Goal: Contribute content: Contribute content

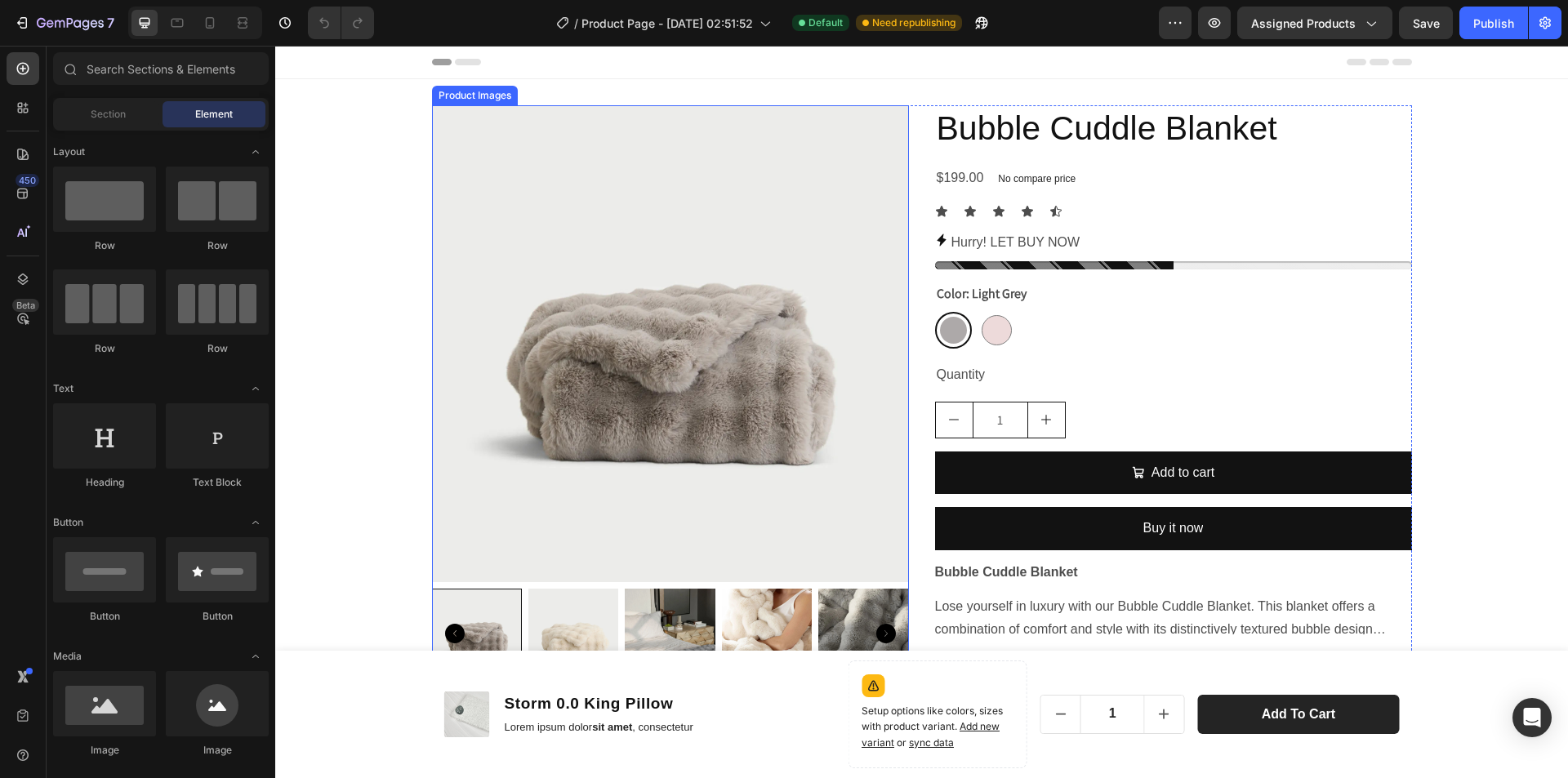
click at [665, 299] on img at bounding box center [670, 343] width 477 height 477
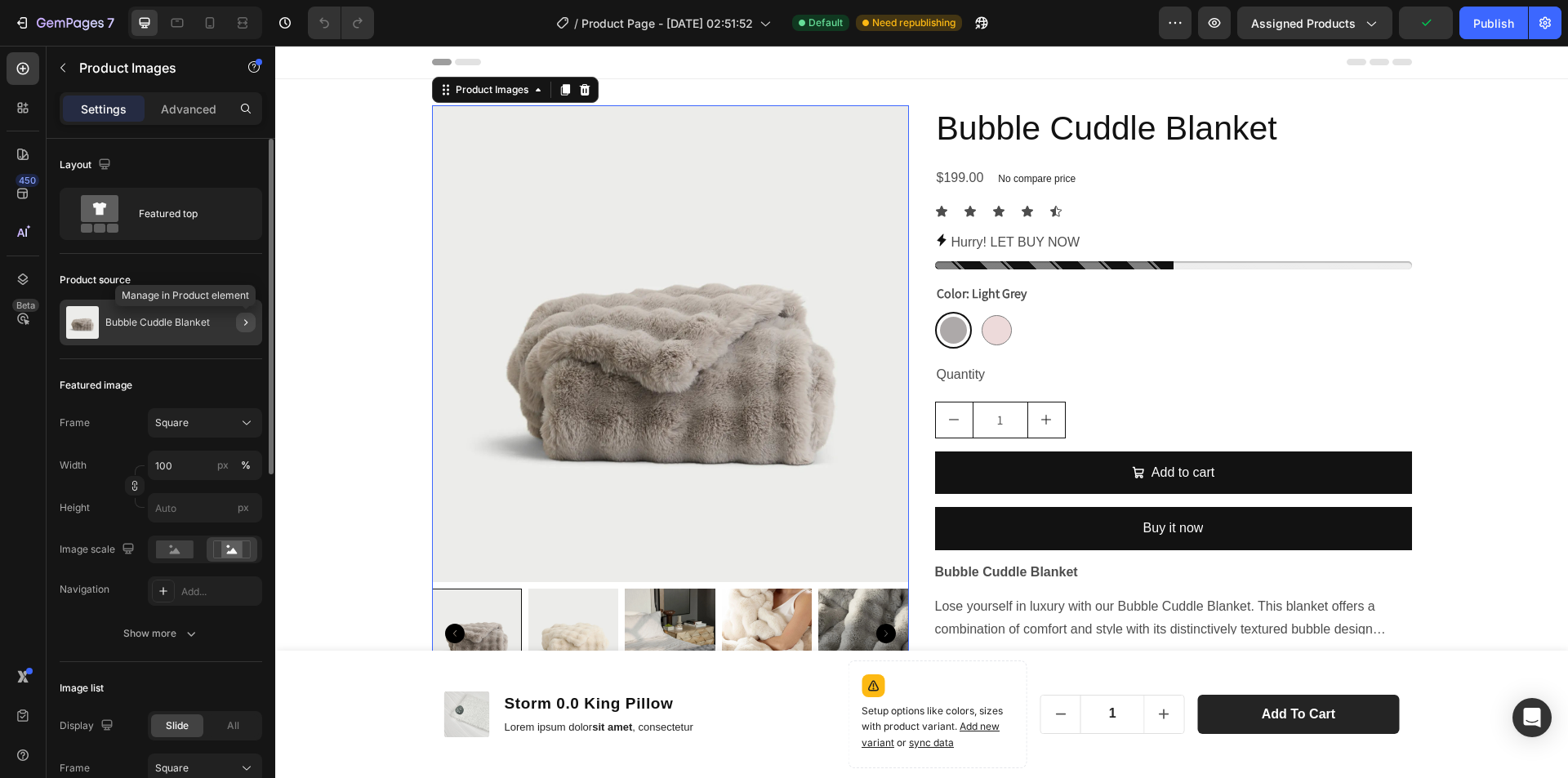
click at [251, 322] on icon "button" at bounding box center [246, 322] width 13 height 13
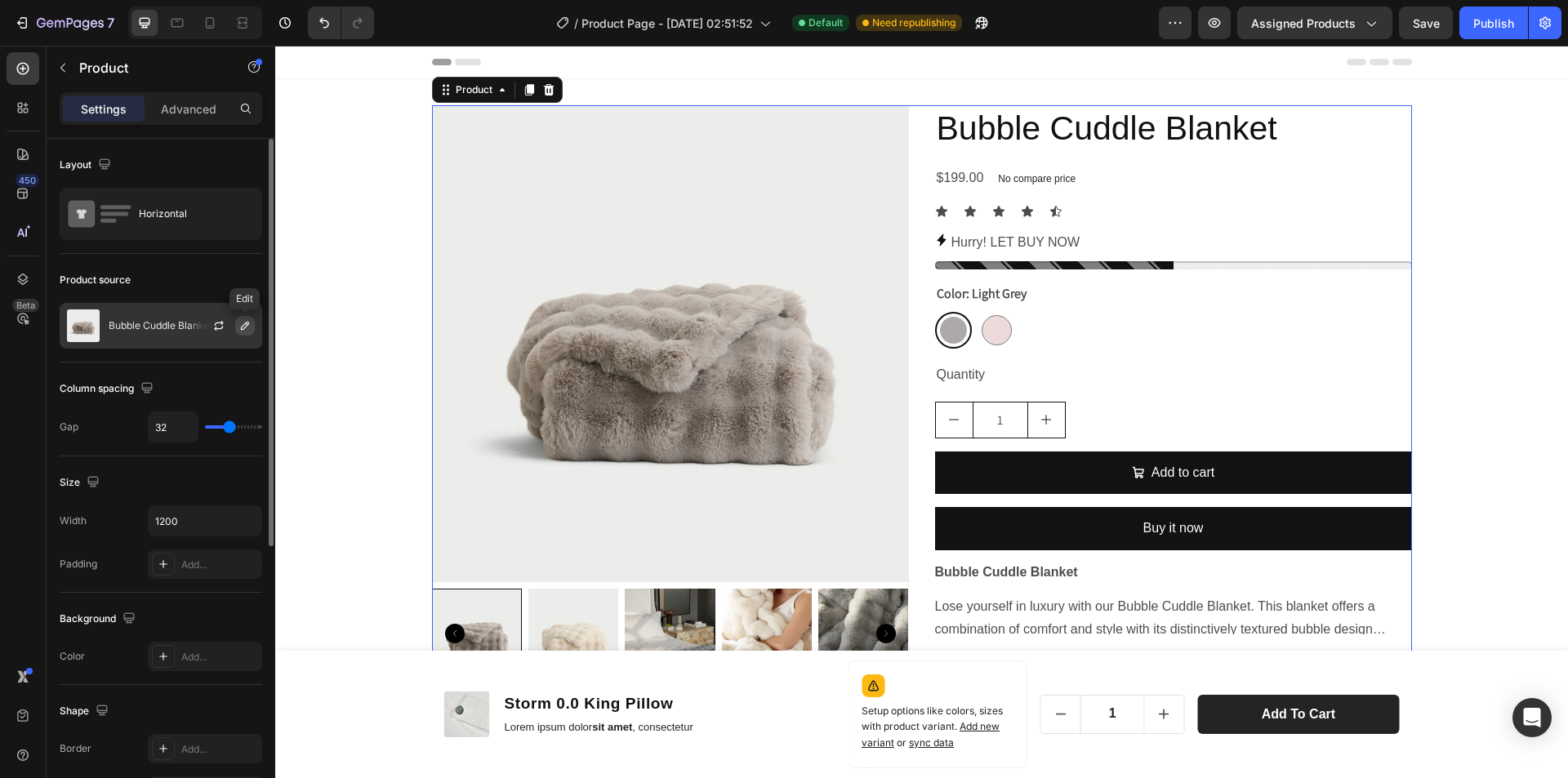
click at [244, 326] on icon "button" at bounding box center [245, 325] width 9 height 9
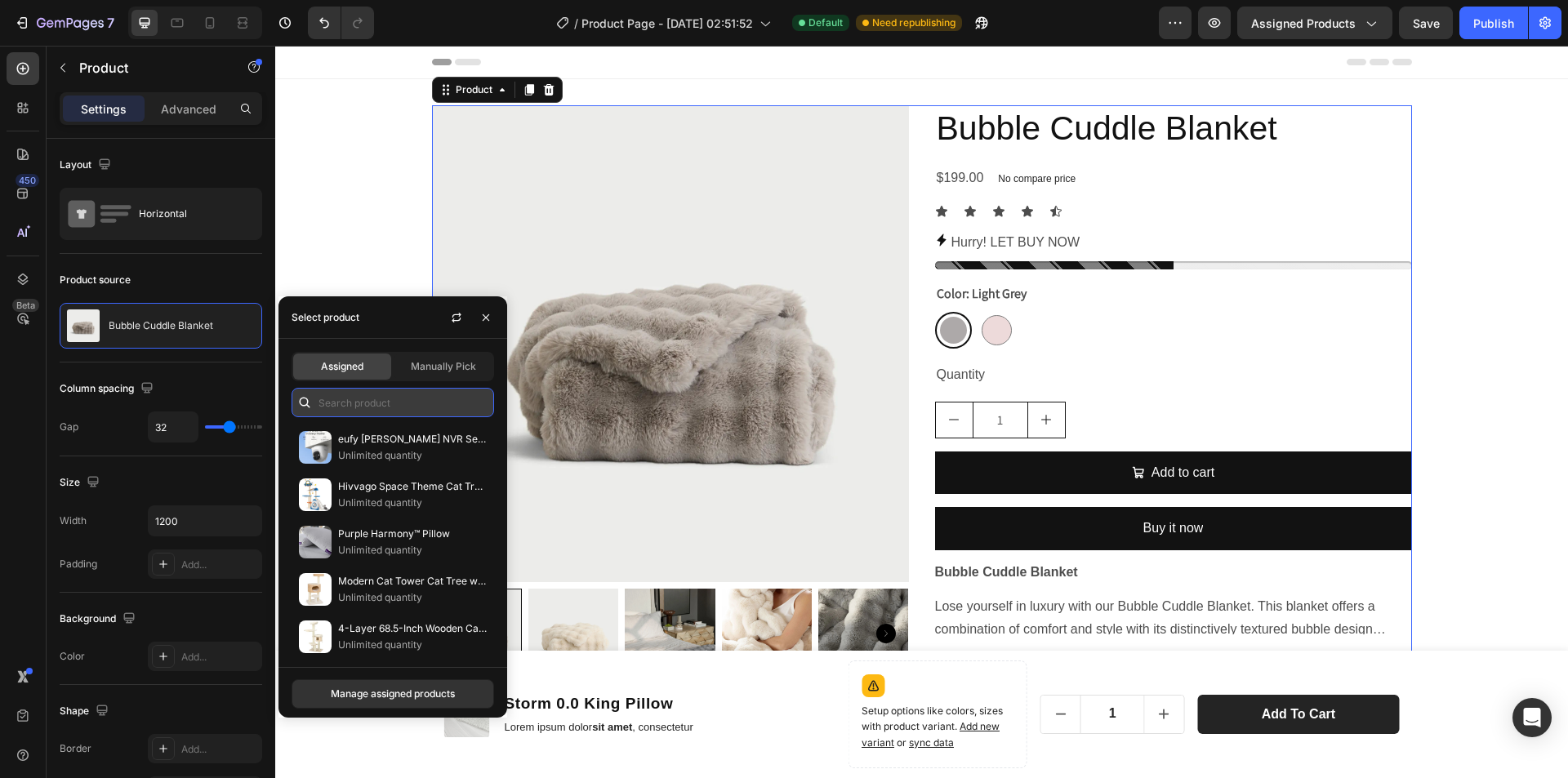
click at [387, 396] on input "text" at bounding box center [392, 402] width 203 height 29
paste input "eufy [PERSON_NAME] NVR Security Camera System S4, 24/7 Recording,16CH, 2TB HDD,…"
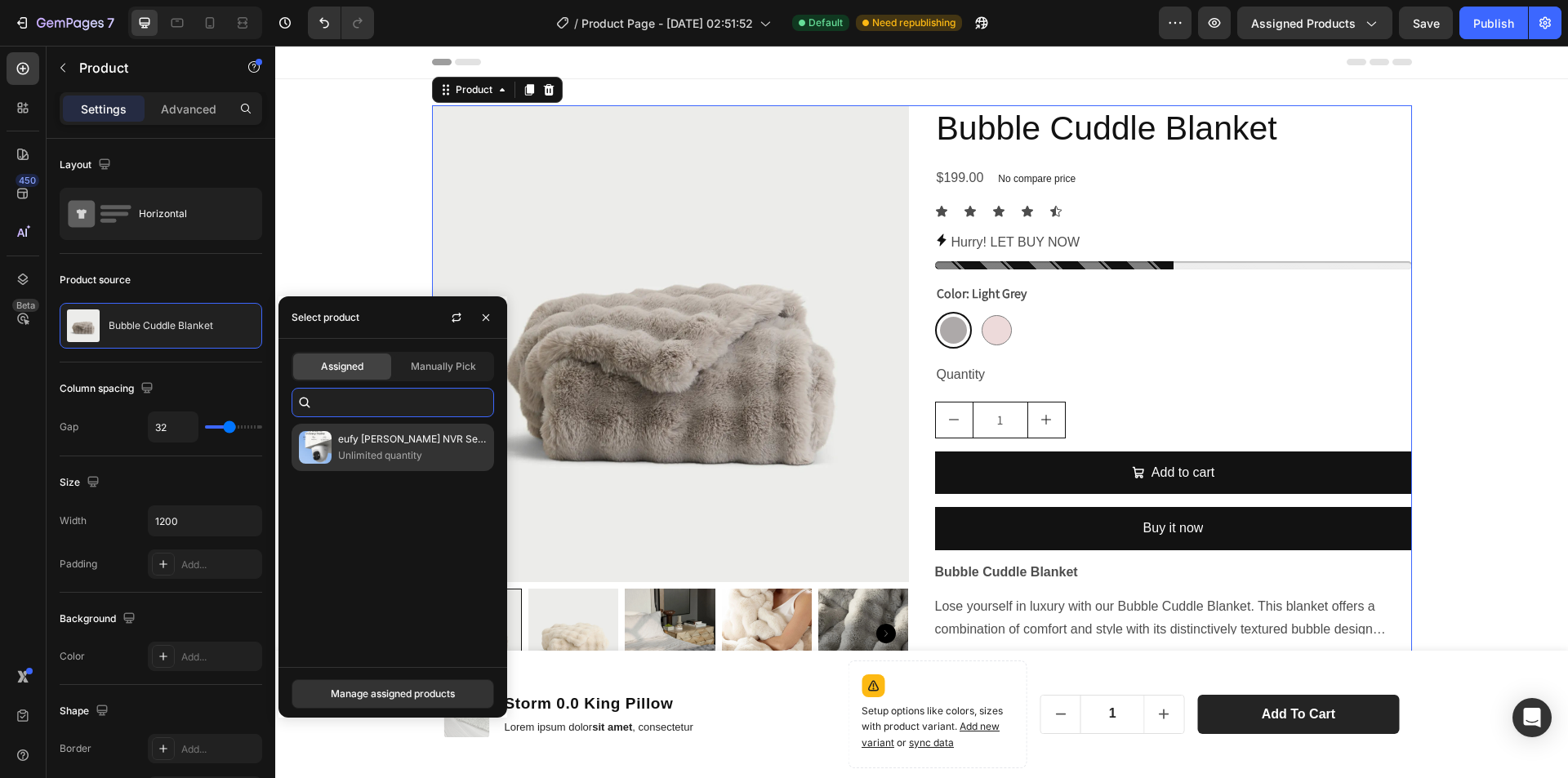
type input "eufy [PERSON_NAME] NVR Security Camera System S4, 24/7 Recording,16CH, 2TB HDD,…"
click at [386, 455] on p "Unlimited quantity" at bounding box center [412, 455] width 149 height 16
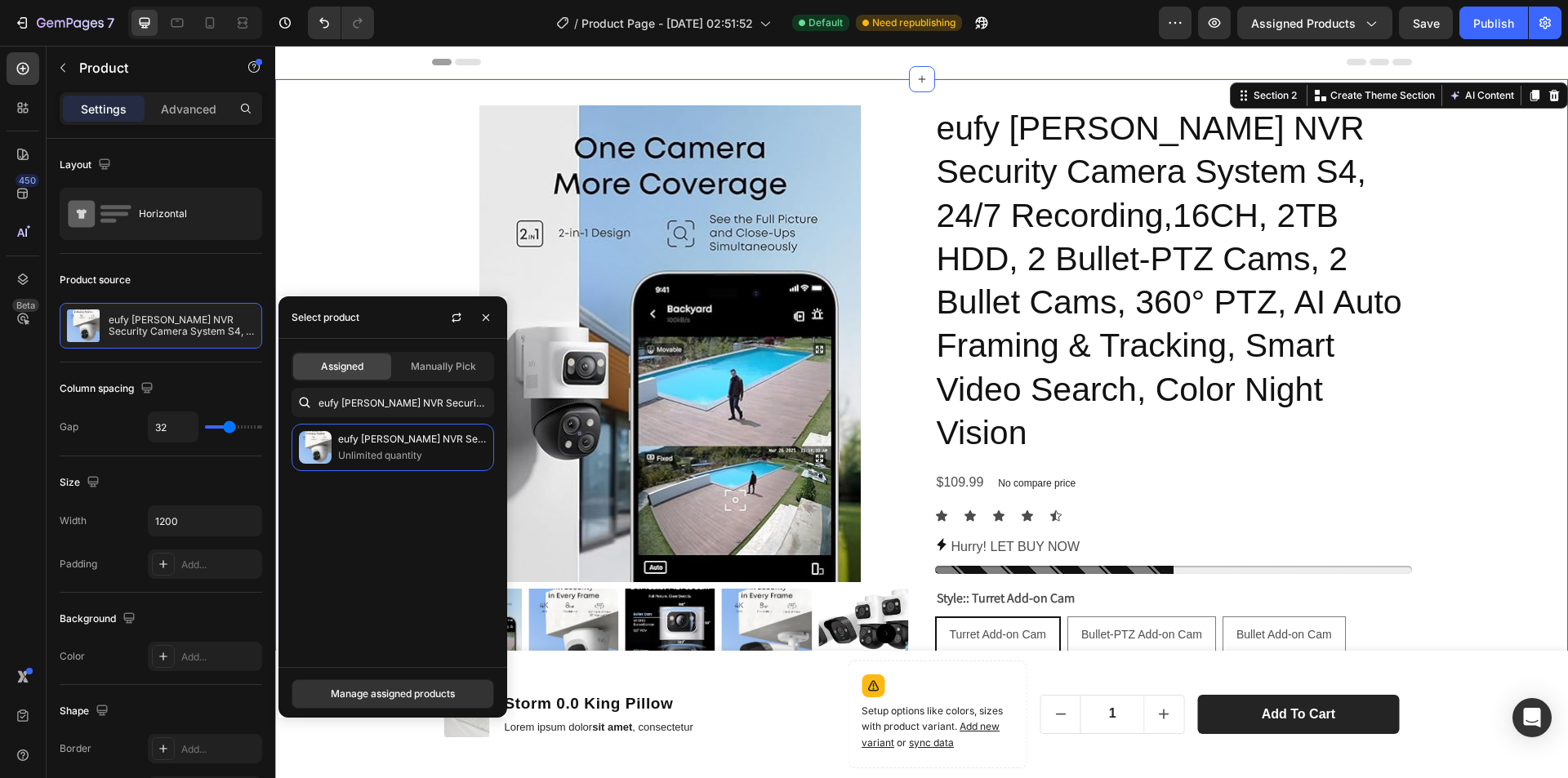
click at [1432, 319] on div "Product Images eufy [PERSON_NAME] NVR Security Camera System S4, 24/7 Recording…" at bounding box center [921, 563] width 1292 height 916
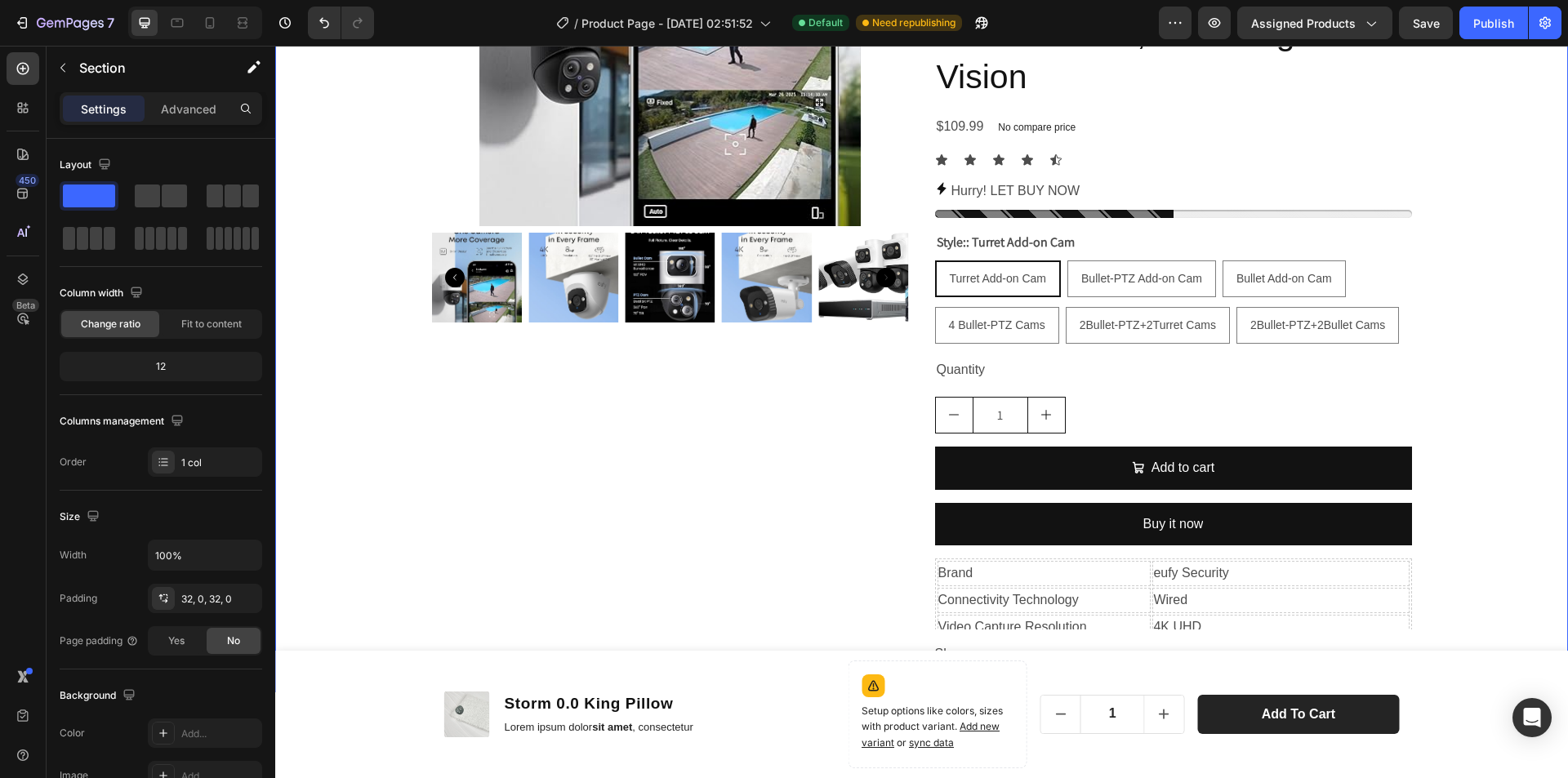
scroll to position [326, 0]
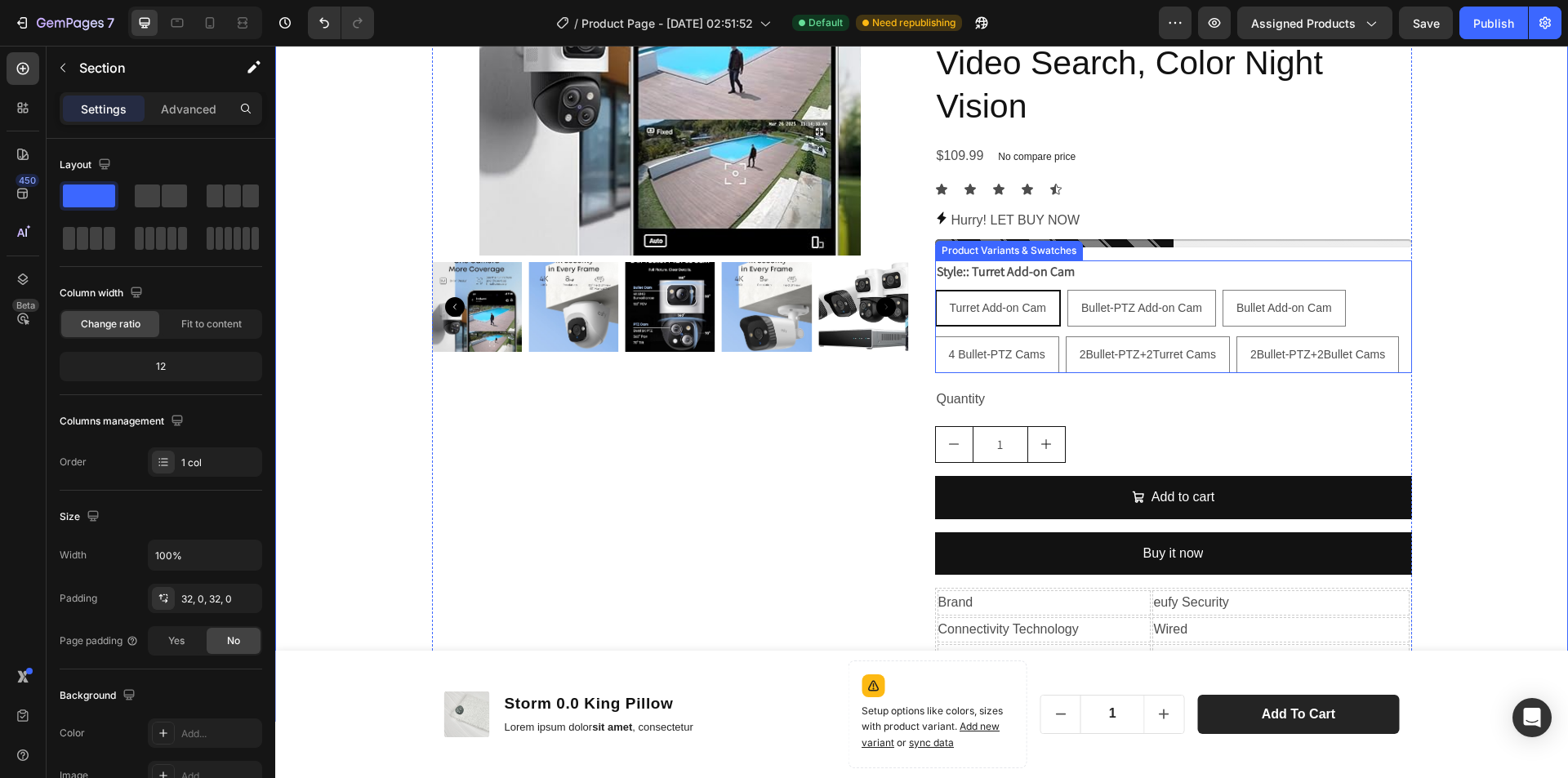
click at [1133, 307] on span "Bullet-PTZ Add-on Cam" at bounding box center [1140, 308] width 120 height 13
click at [1067, 290] on input "Bullet-PTZ Add-on Cam Bullet-PTZ Add-on Cam Bullet-PTZ Add-on Cam" at bounding box center [1067, 289] width 1 height 1
radio input "true"
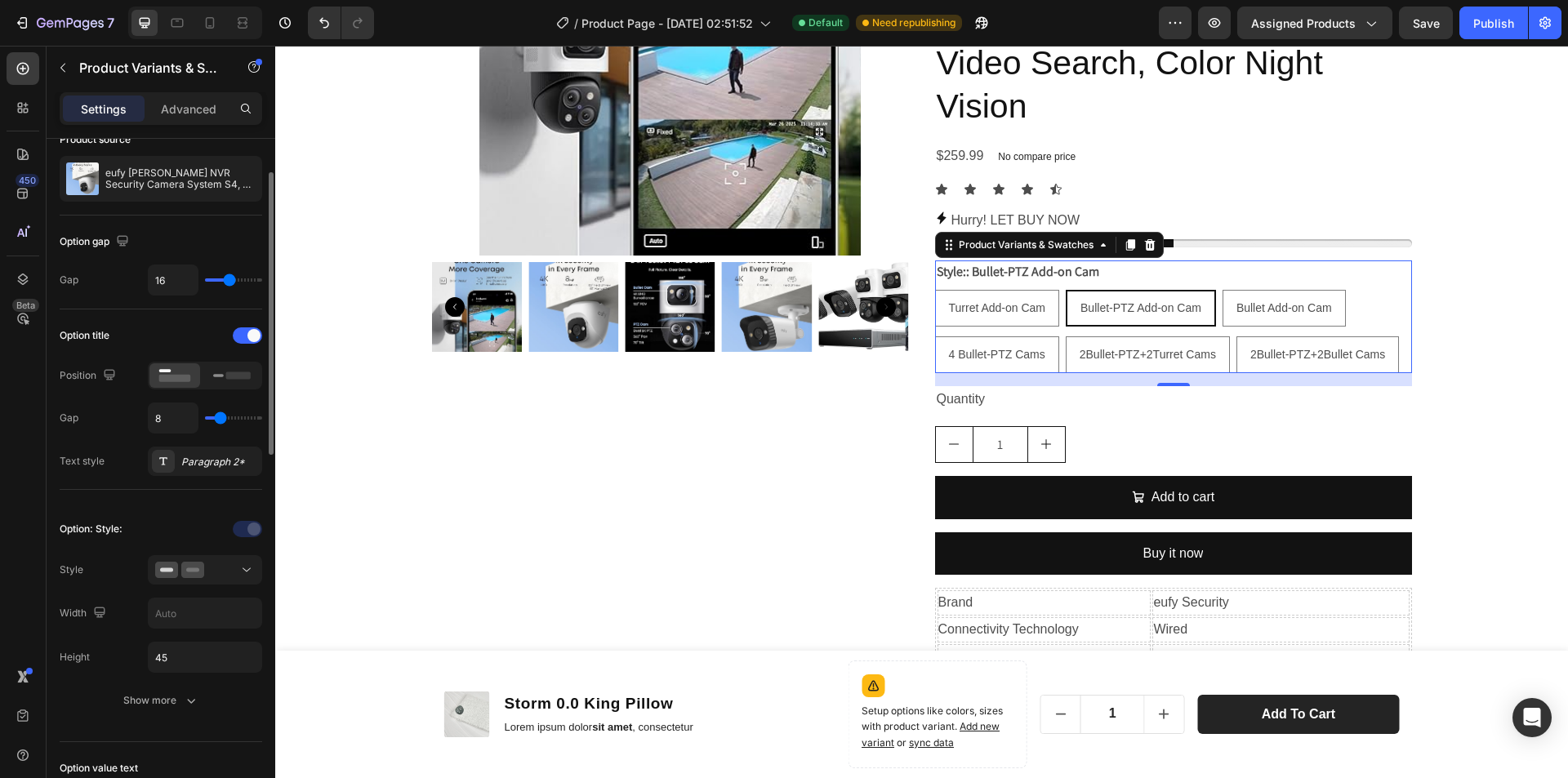
scroll to position [163, 0]
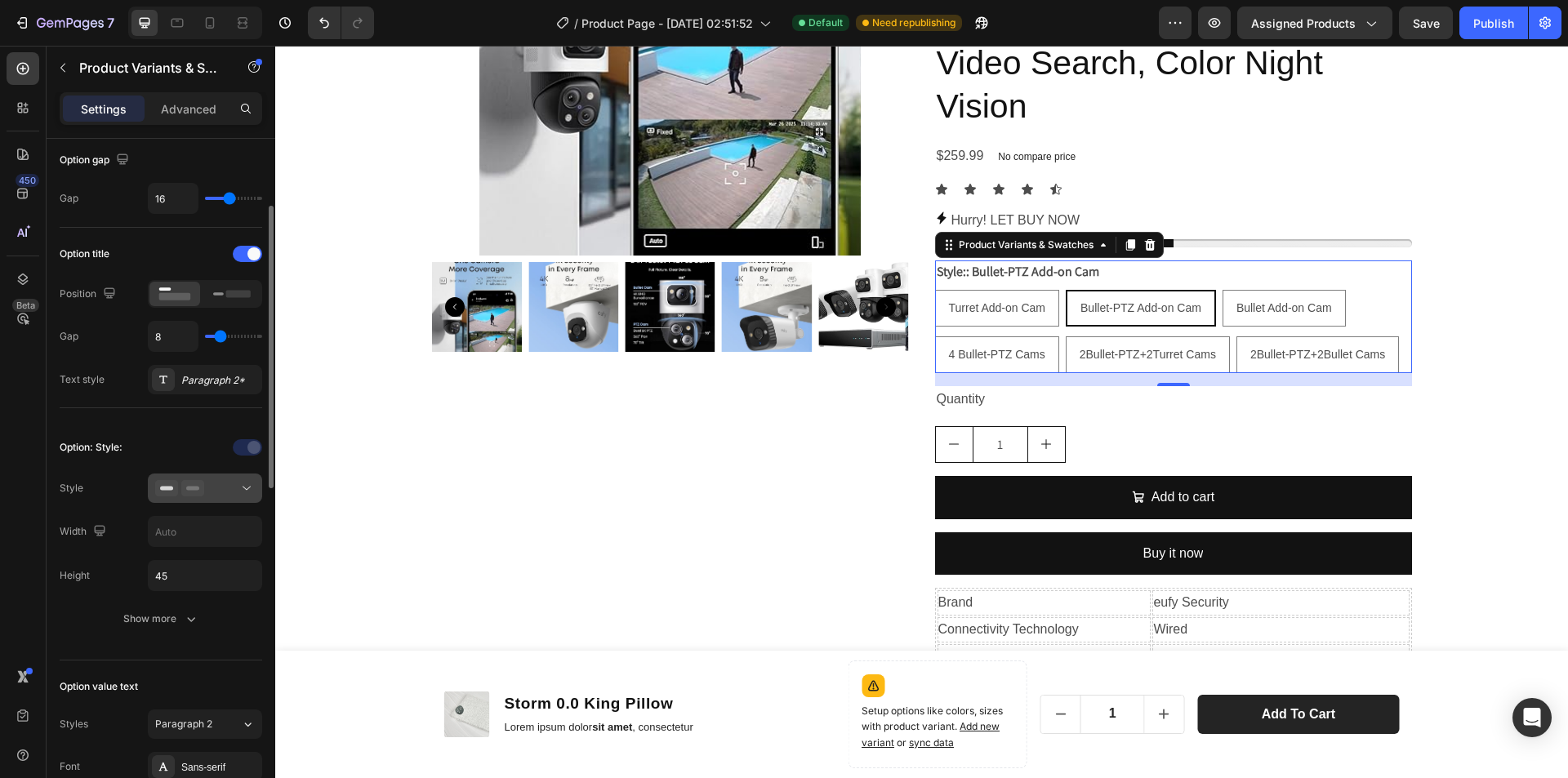
click at [219, 479] on div at bounding box center [205, 487] width 100 height 16
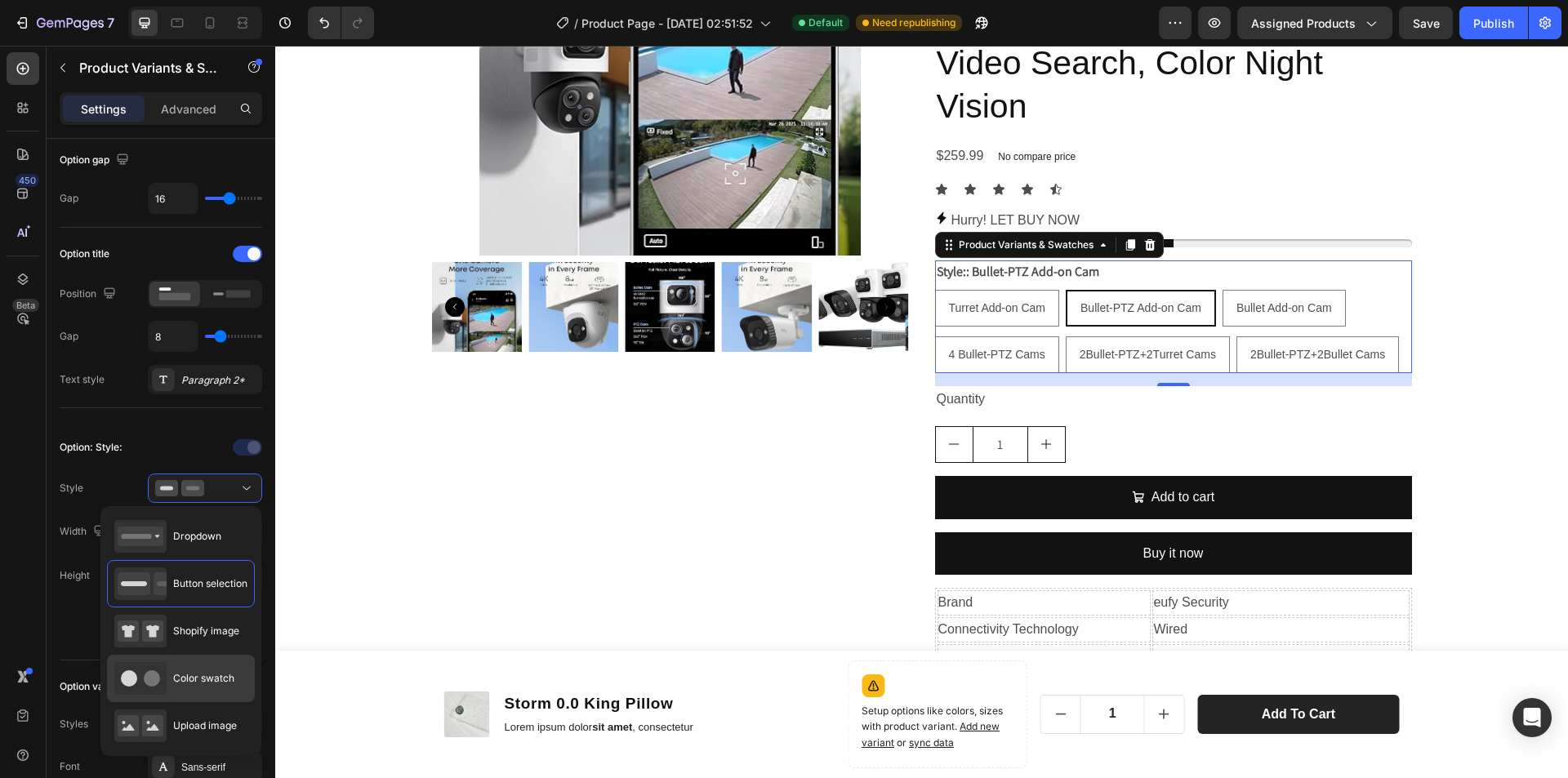
click at [186, 667] on div "Color swatch" at bounding box center [174, 678] width 120 height 32
type input "45"
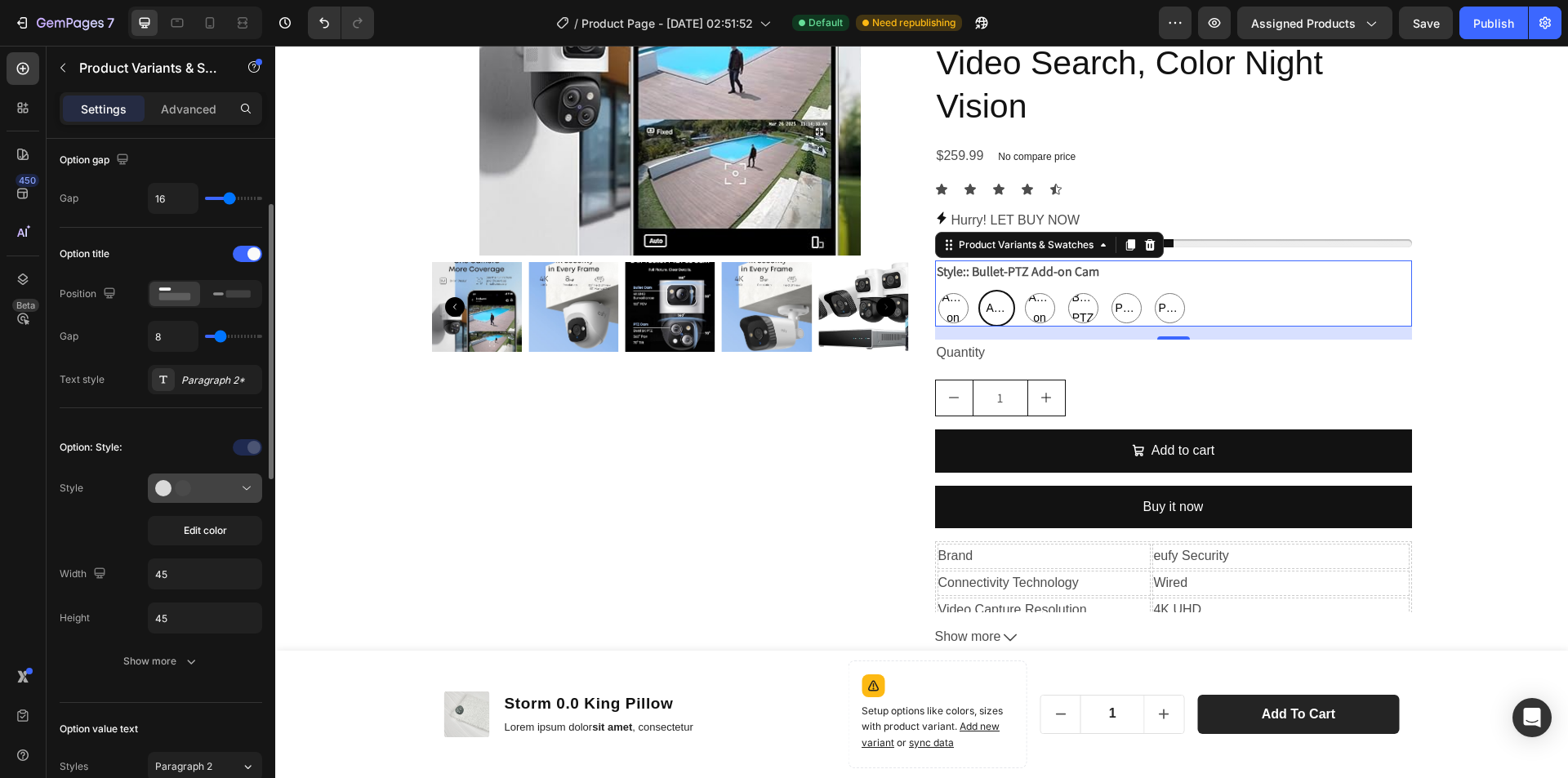
click at [227, 490] on div at bounding box center [205, 487] width 100 height 16
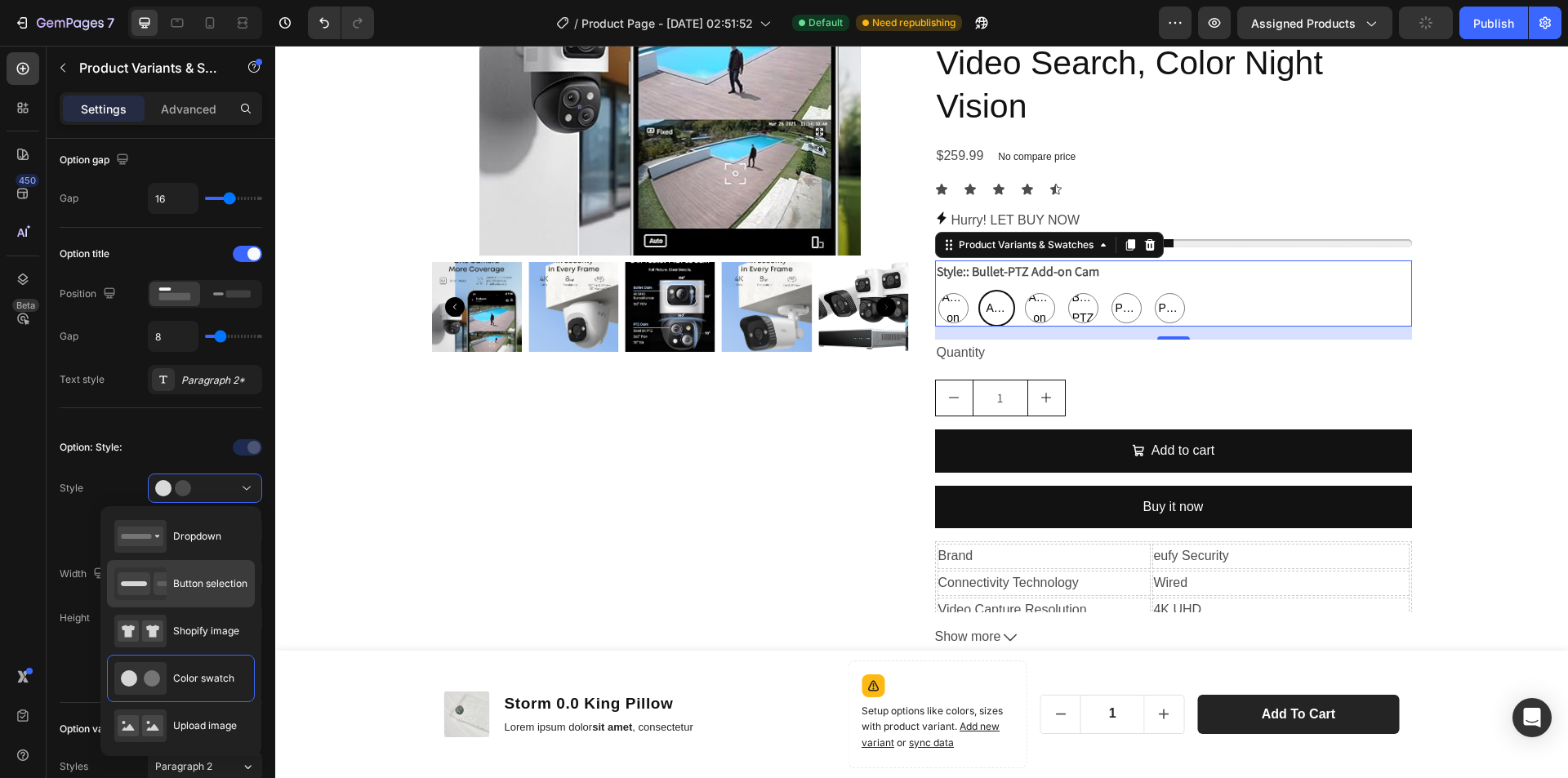
click at [203, 578] on span "Button selection" at bounding box center [210, 584] width 74 height 15
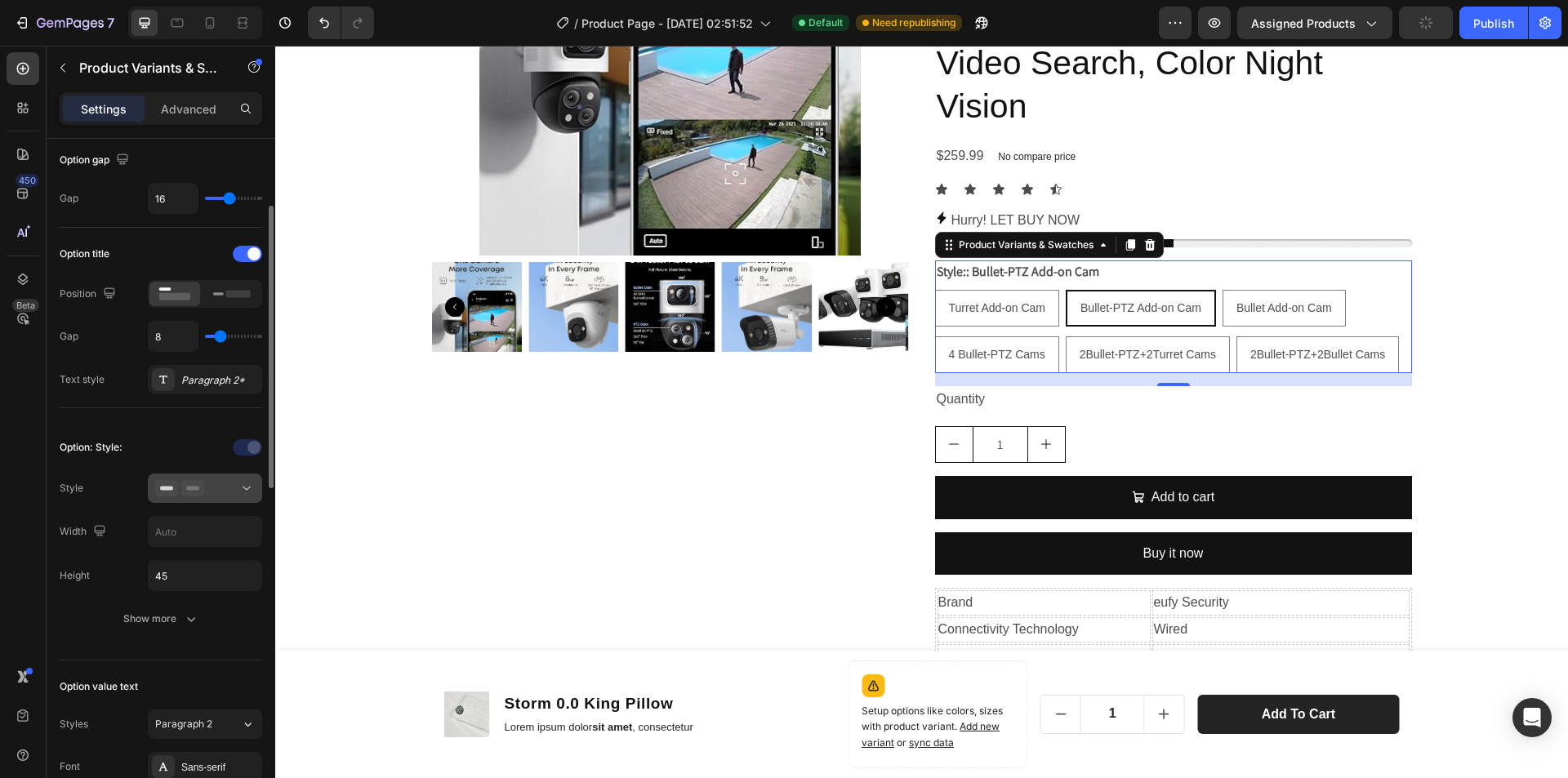
click at [226, 485] on div at bounding box center [205, 487] width 100 height 16
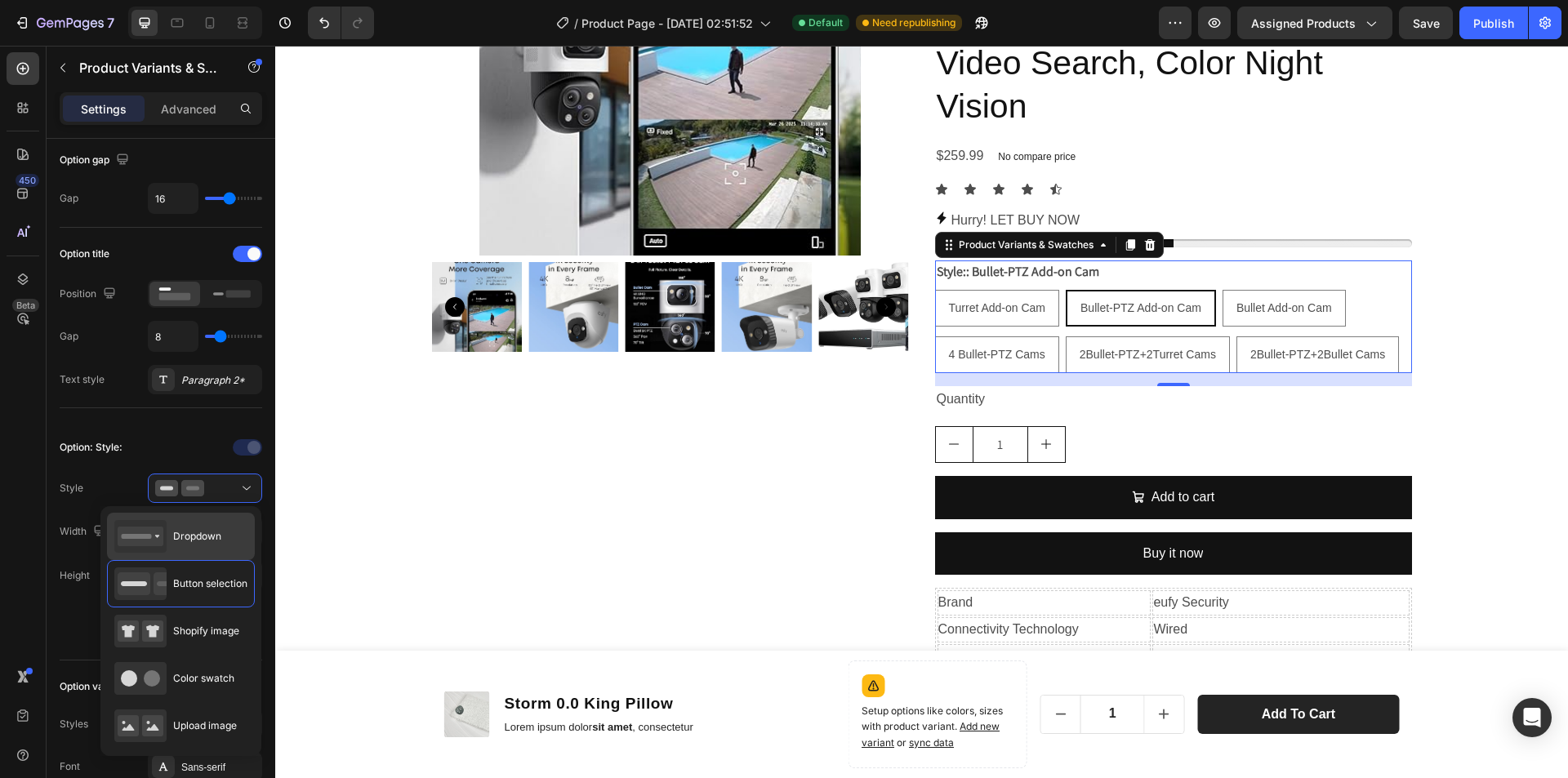
click at [210, 544] on span "Dropdown" at bounding box center [197, 536] width 48 height 15
type input "100%"
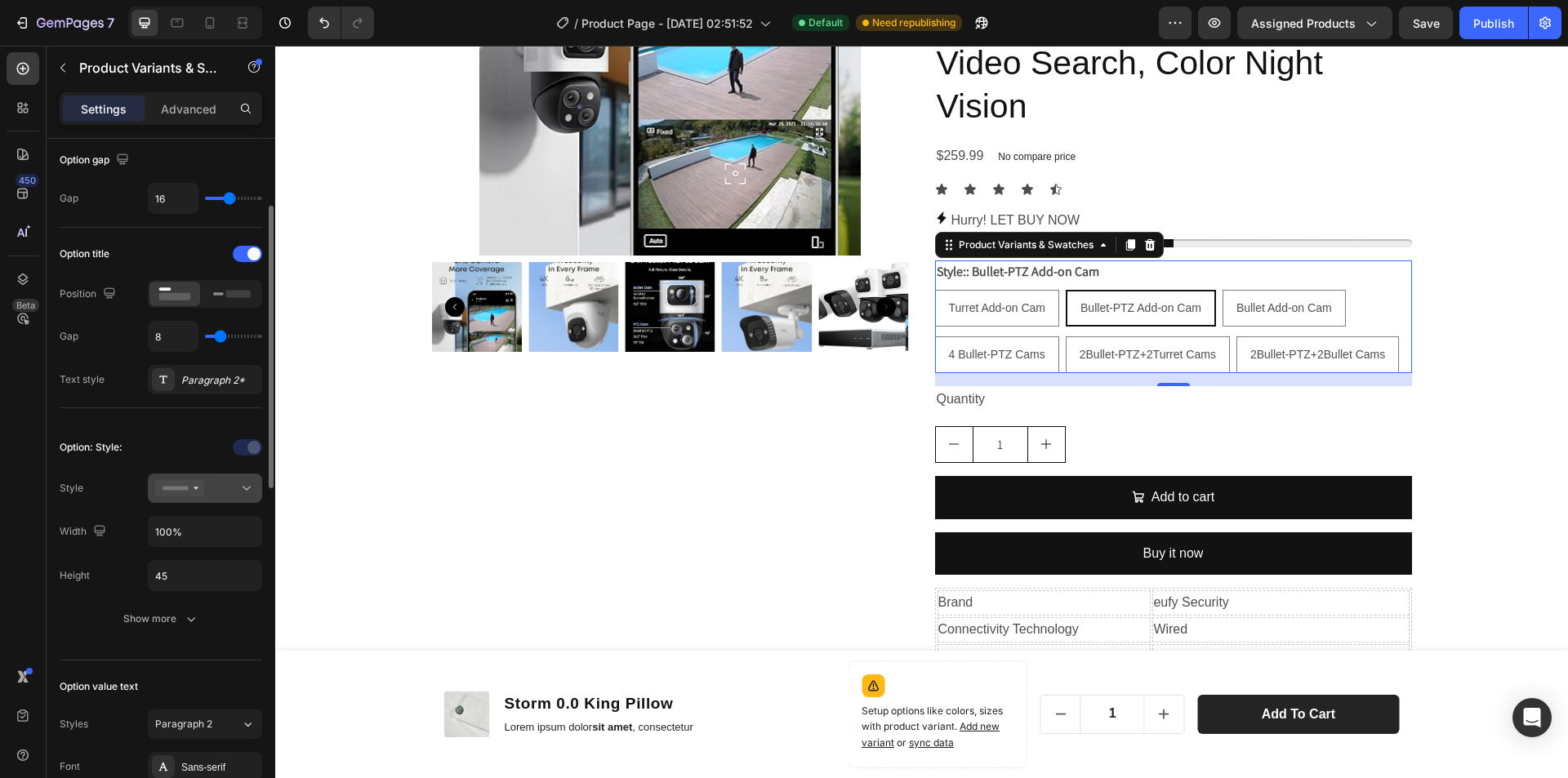
select select "Bullet-PTZ Add-on Cam"
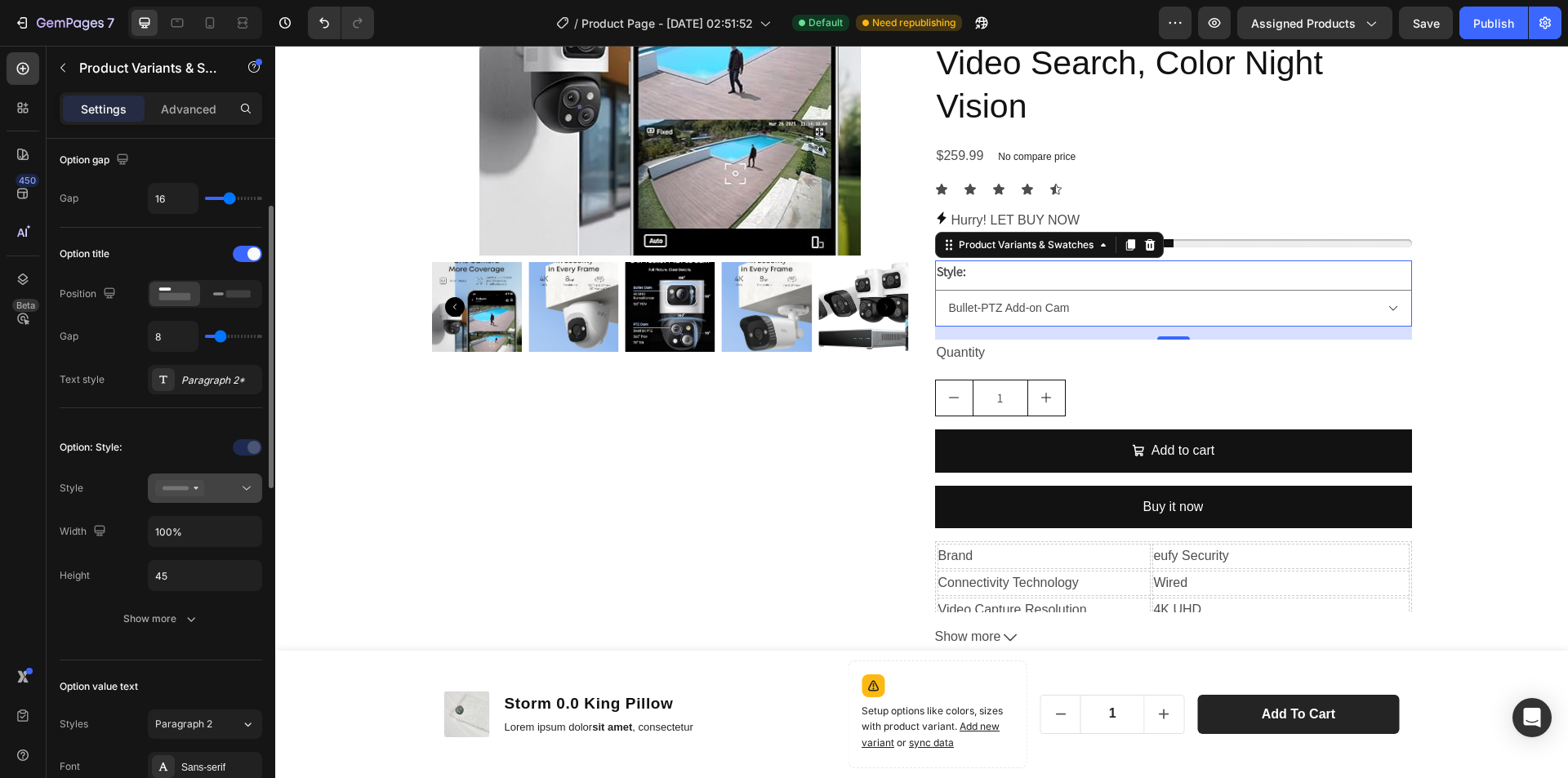
click at [228, 484] on div at bounding box center [205, 487] width 100 height 16
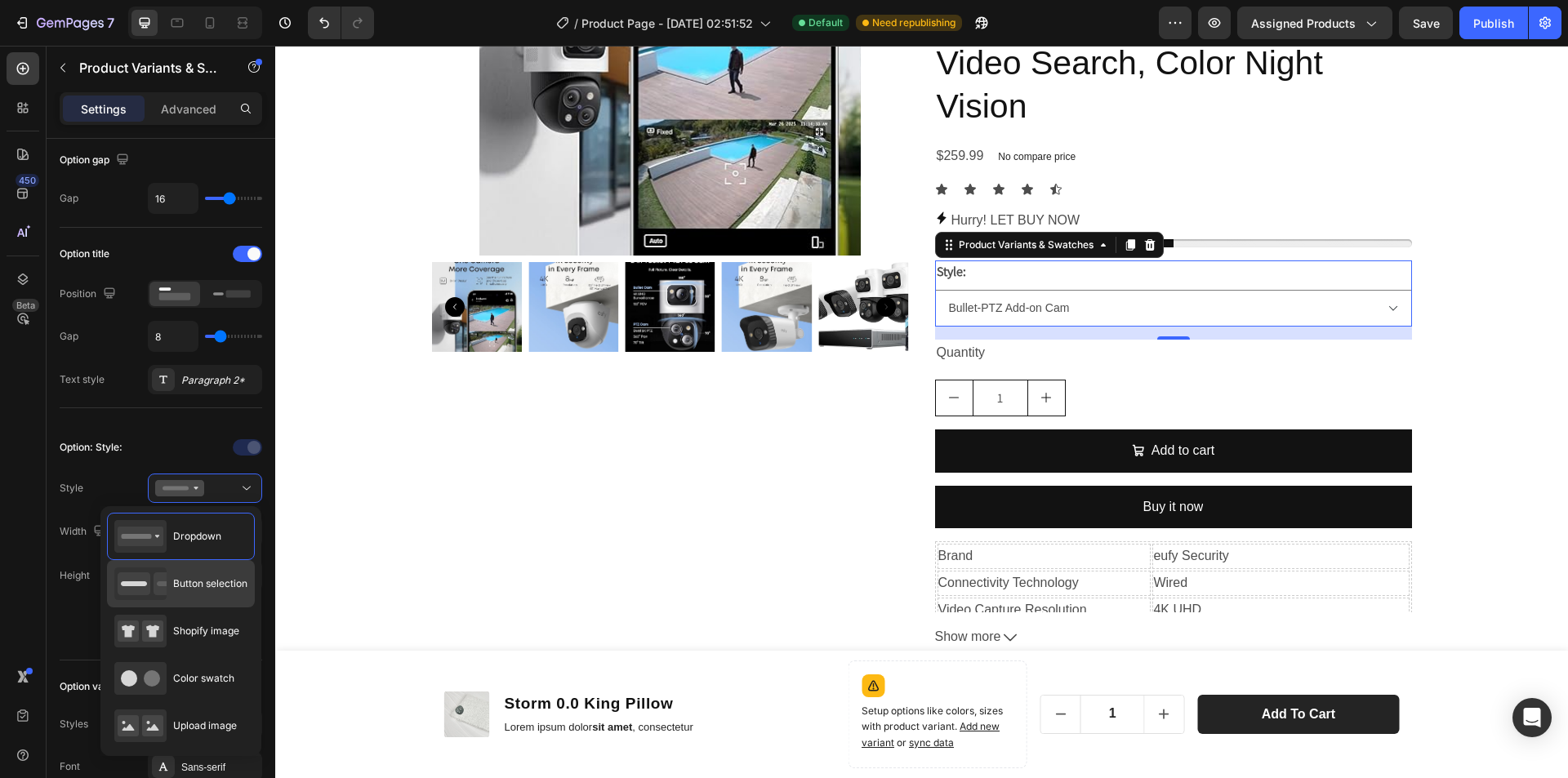
click at [211, 592] on div "Button selection" at bounding box center [181, 584] width 133 height 32
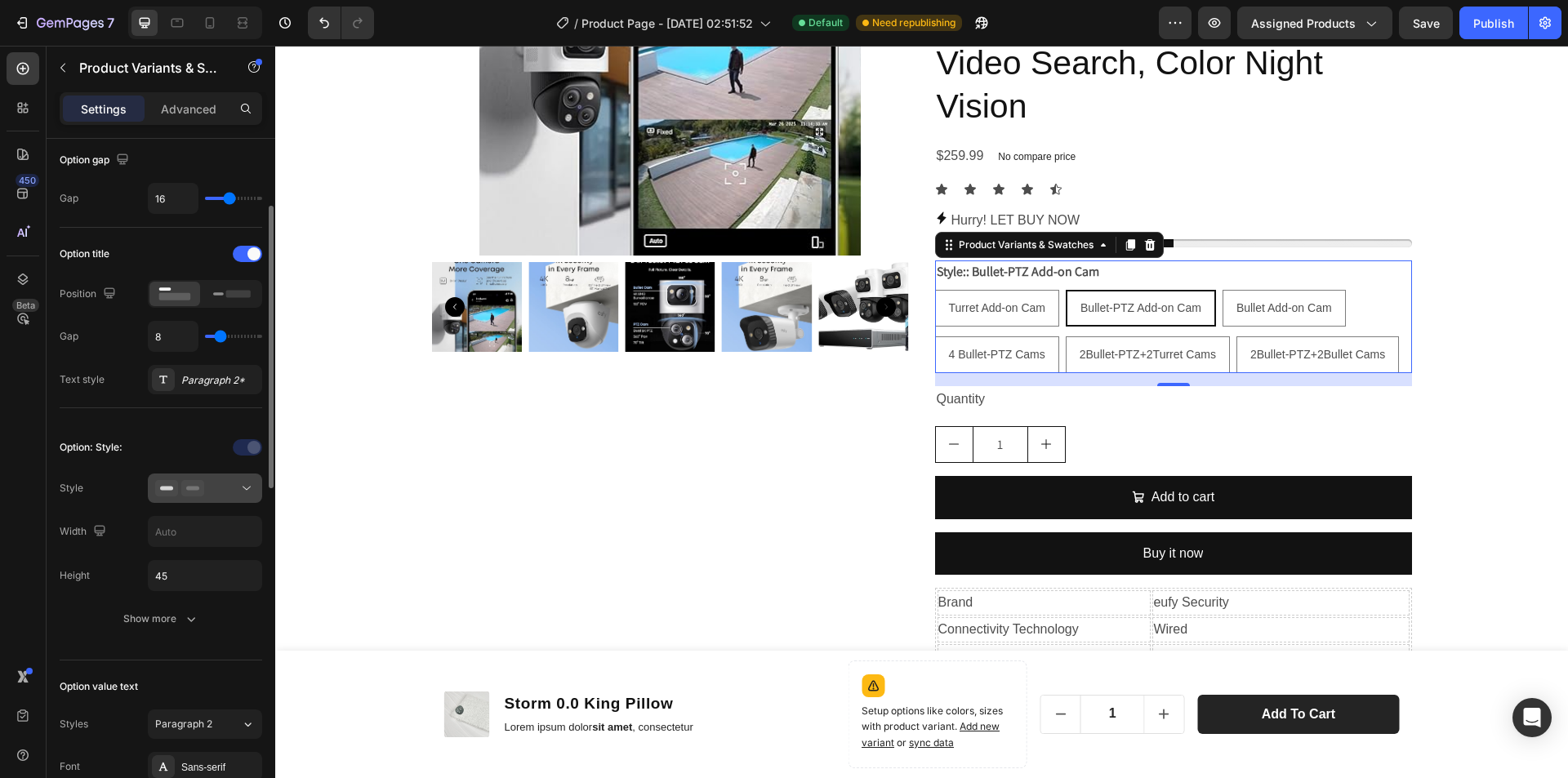
click at [238, 491] on div at bounding box center [205, 487] width 100 height 16
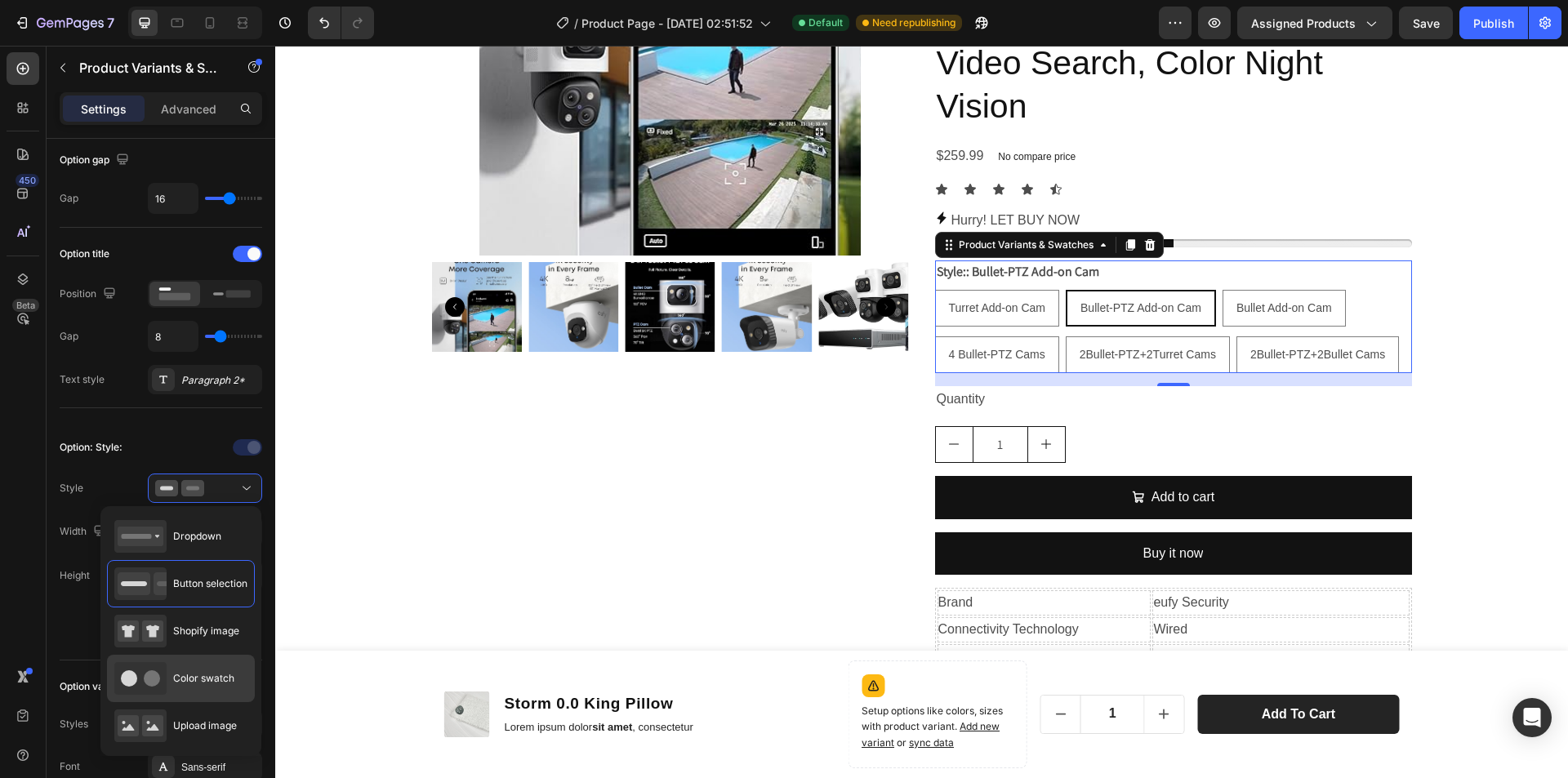
drag, startPoint x: 185, startPoint y: 716, endPoint x: 197, endPoint y: 697, distance: 22.5
click at [185, 715] on div "Upload image" at bounding box center [175, 725] width 122 height 32
type input "64"
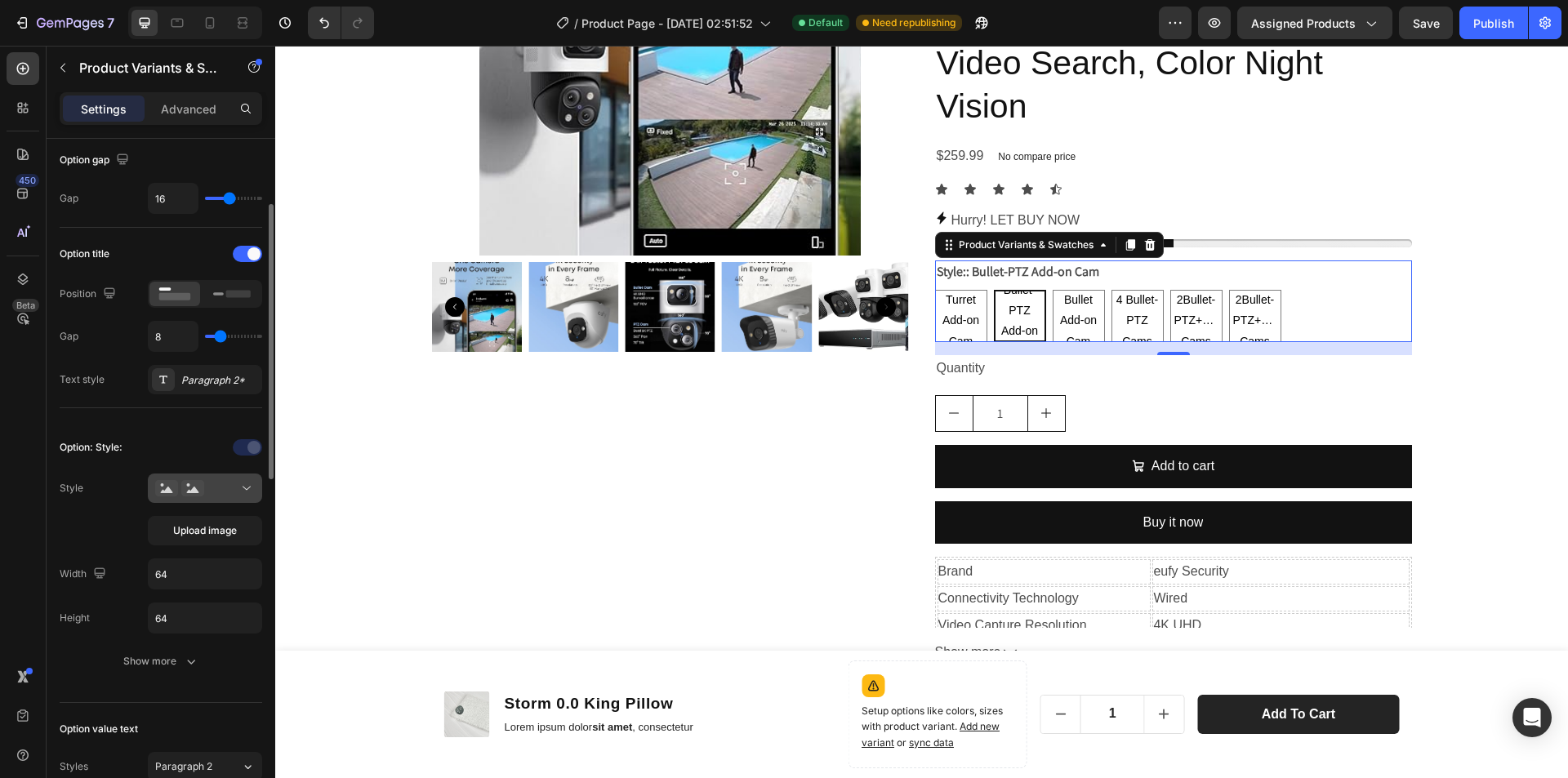
click at [227, 494] on div at bounding box center [205, 487] width 100 height 16
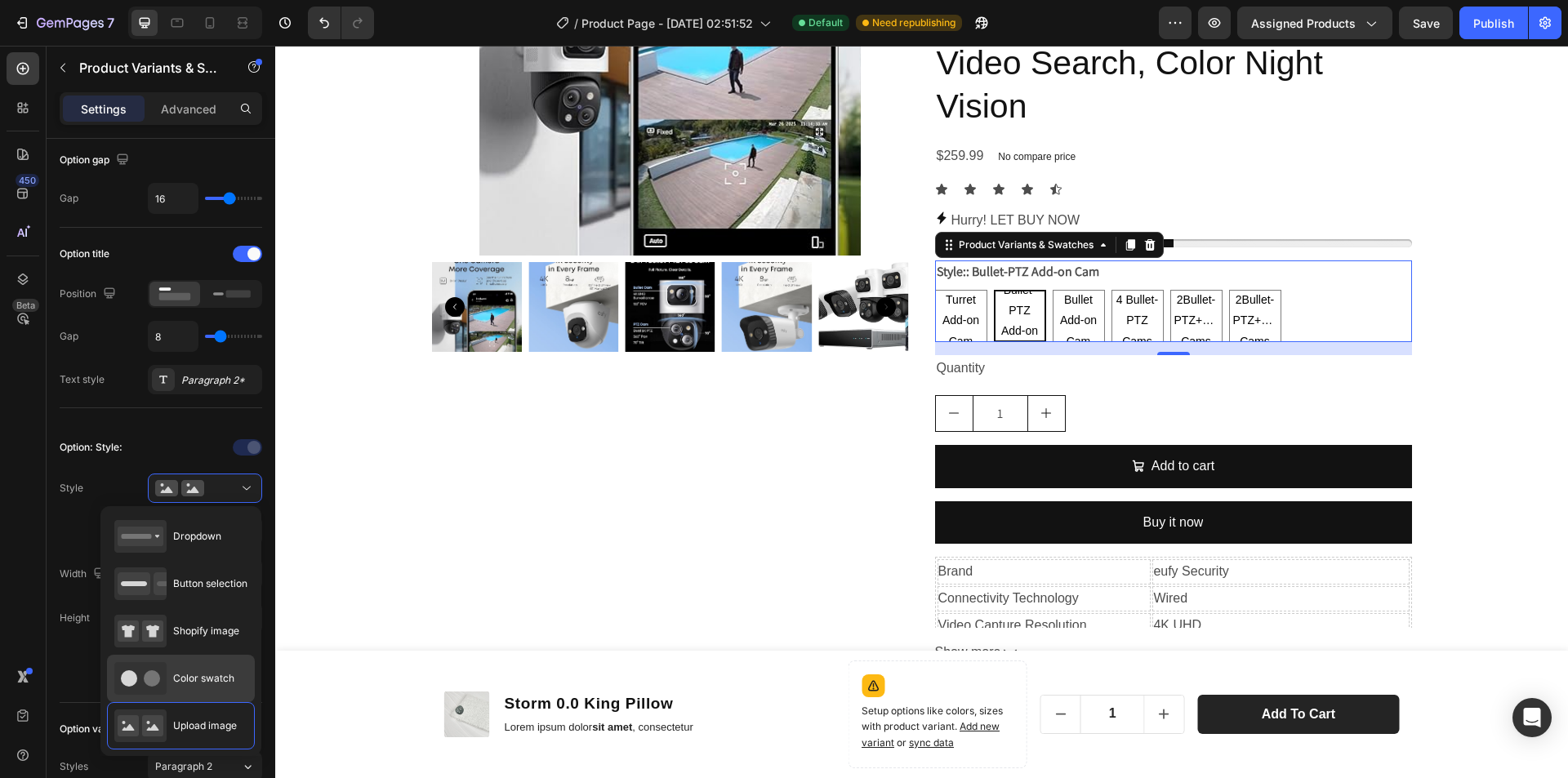
click at [181, 674] on span "Color swatch" at bounding box center [204, 678] width 62 height 15
type input "45"
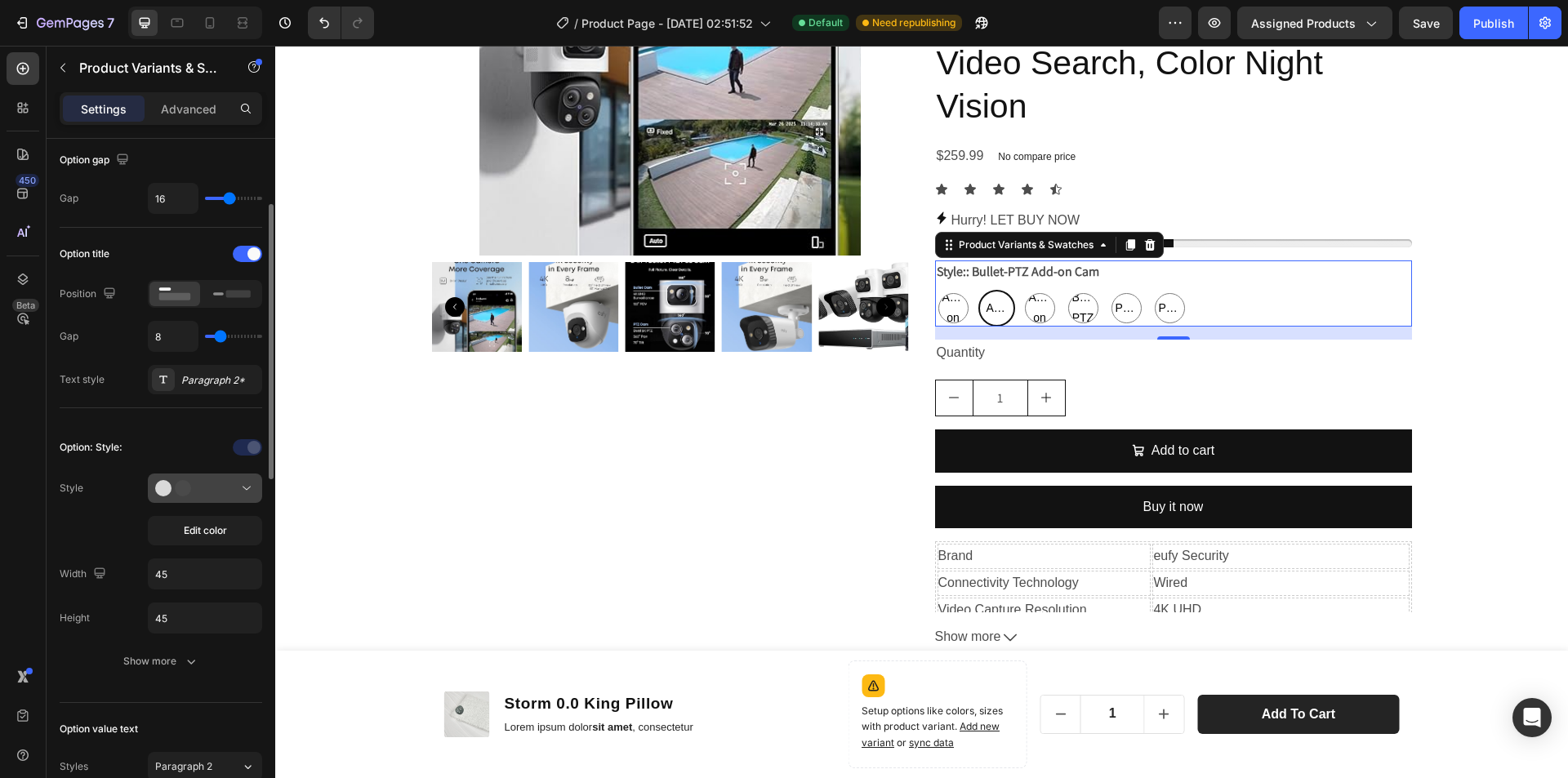
click at [216, 479] on div at bounding box center [205, 487] width 100 height 16
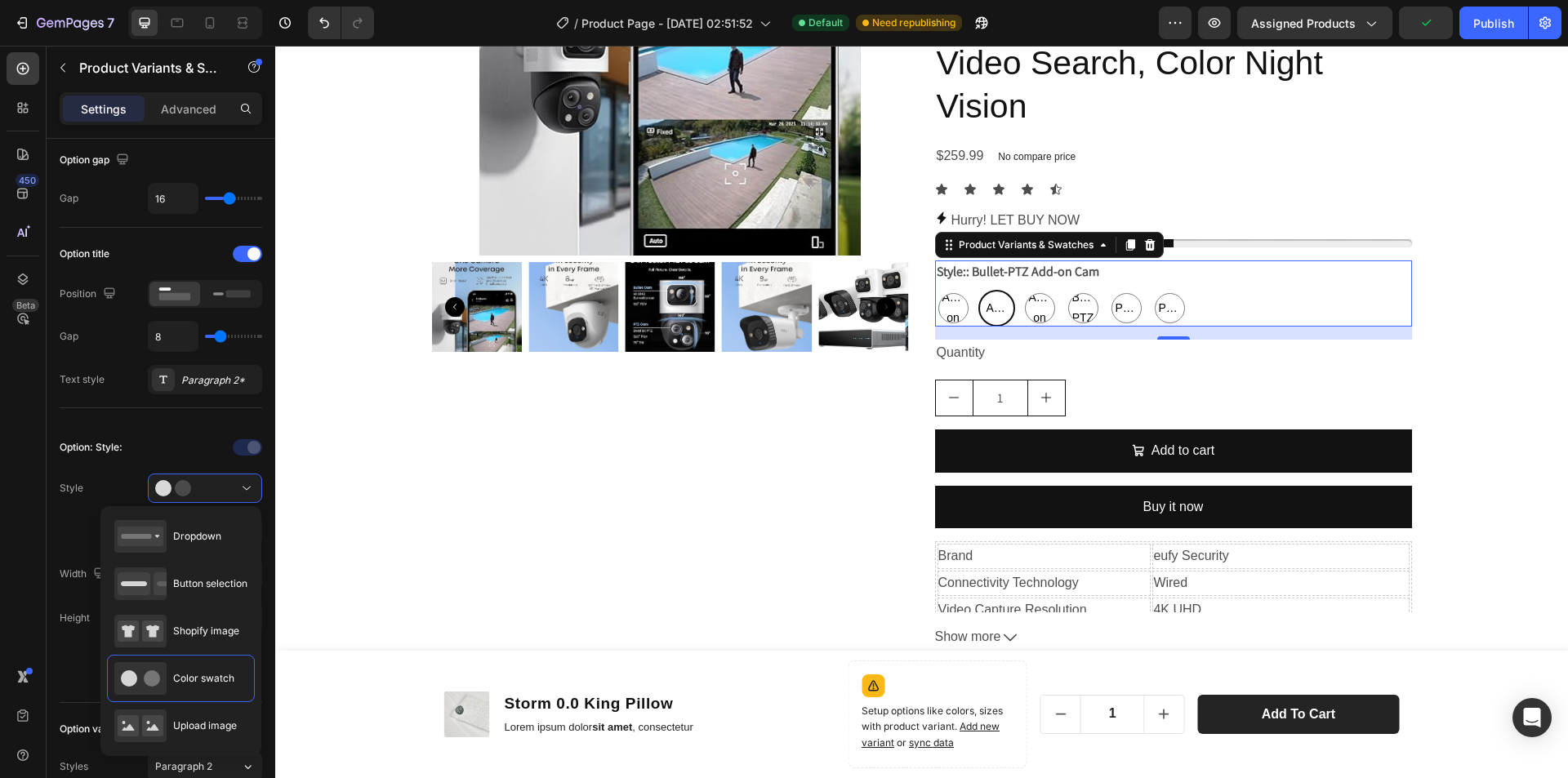
click at [198, 635] on span "Shopify image" at bounding box center [207, 631] width 66 height 15
type input "64"
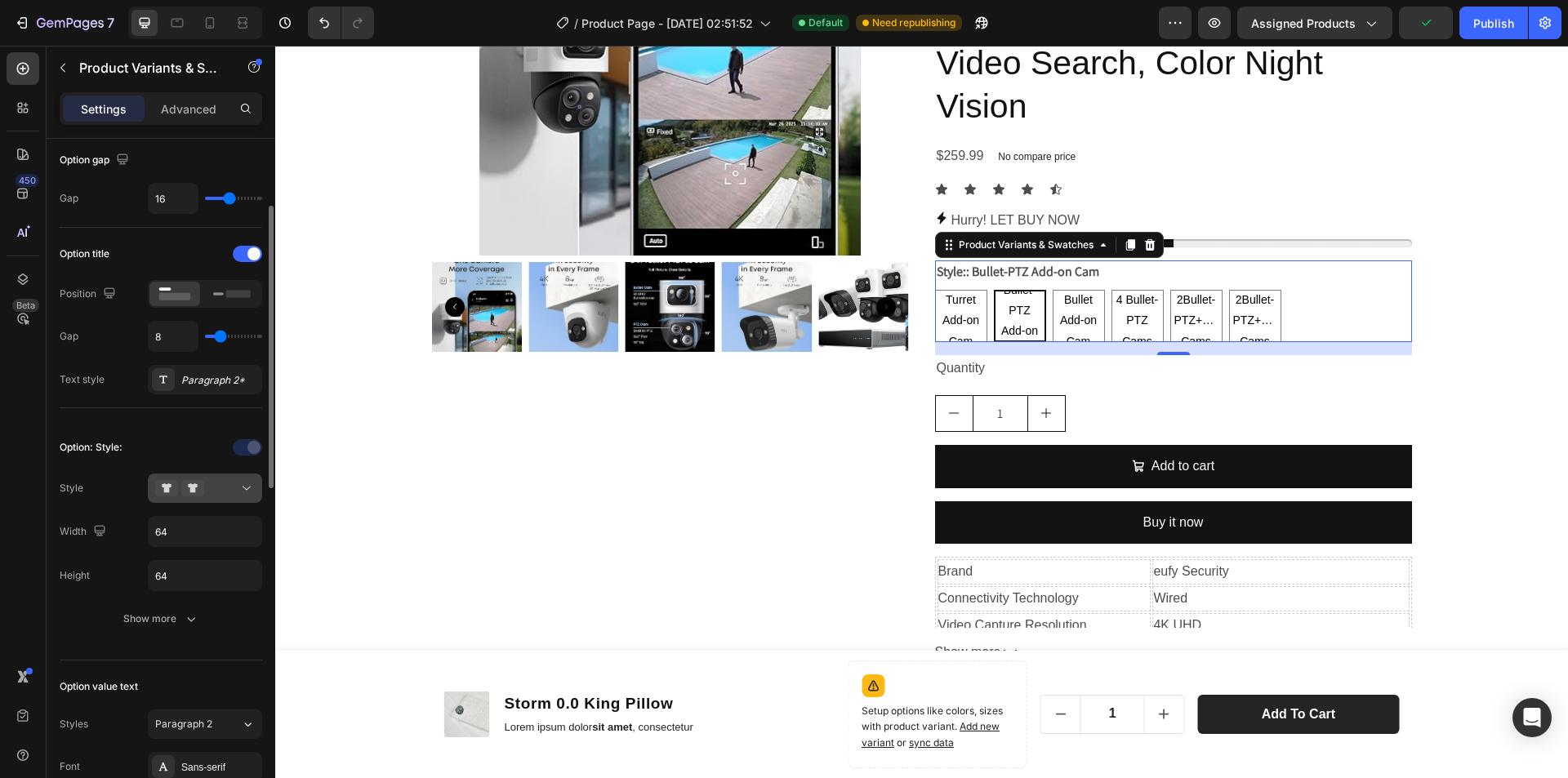
click at [218, 485] on div at bounding box center [205, 487] width 100 height 16
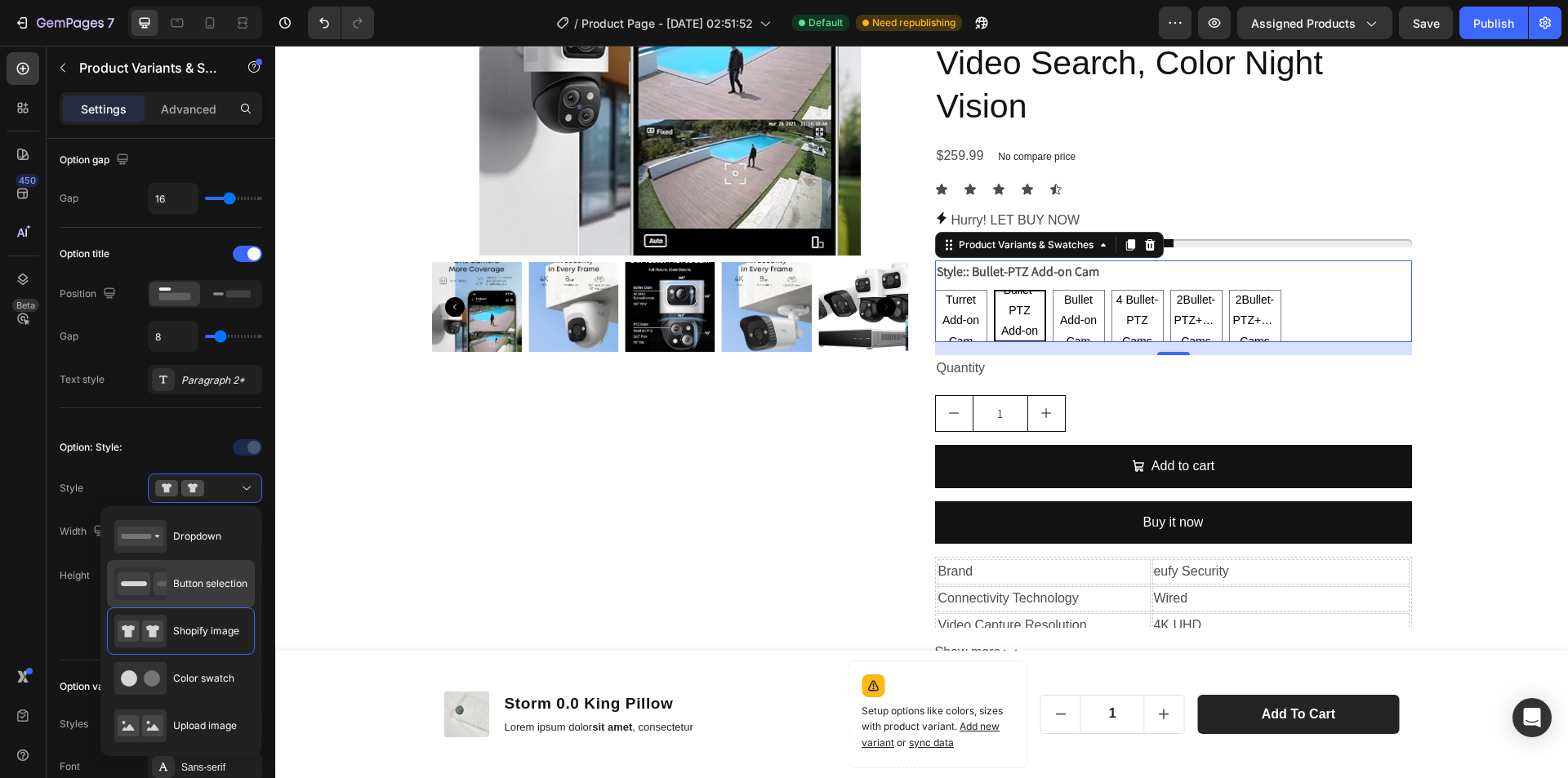
click at [197, 576] on span "Button selection" at bounding box center [210, 584] width 74 height 15
type input "45"
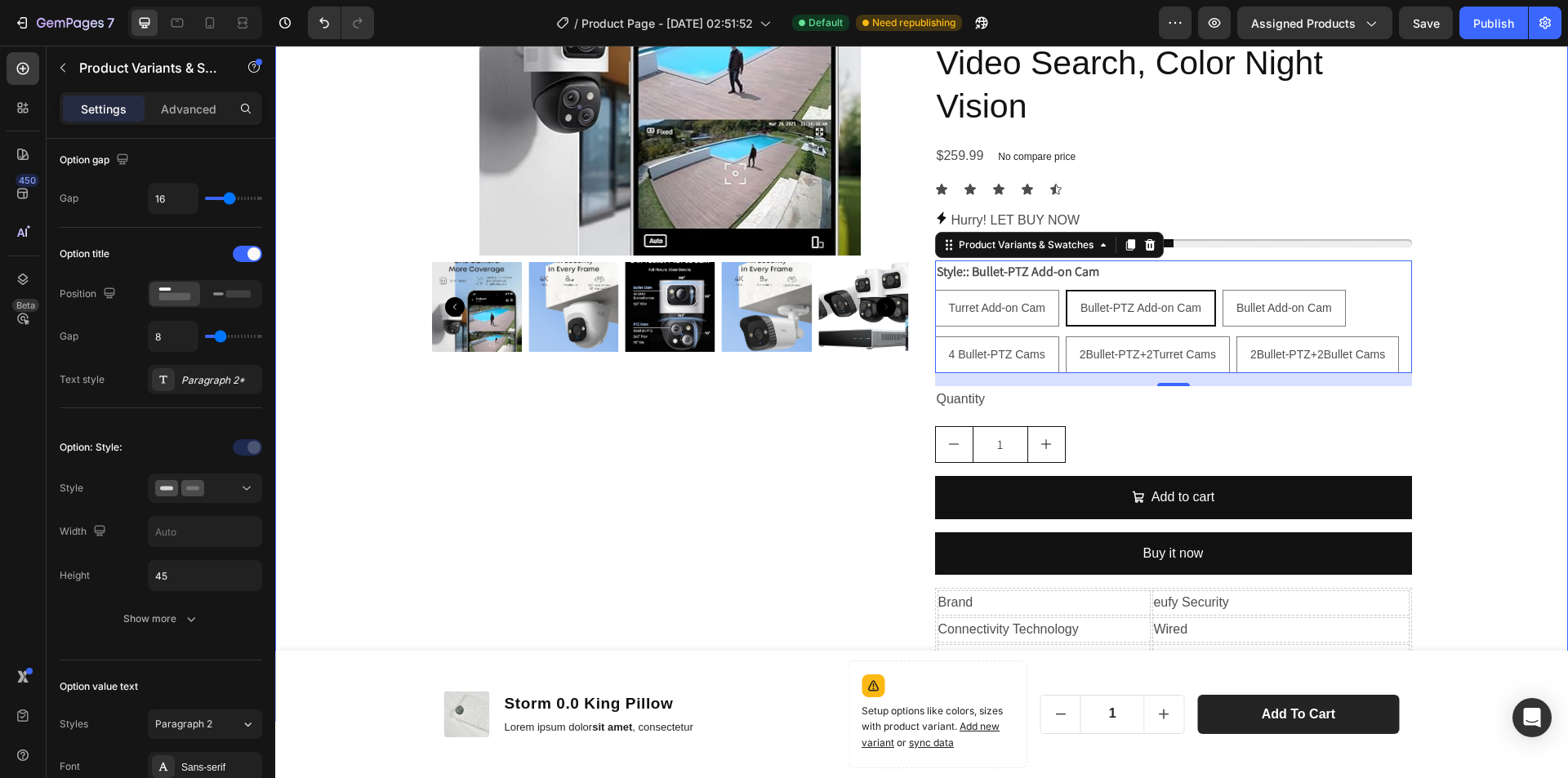
click at [1486, 355] on div "Product Images eufy [PERSON_NAME] NVR Security Camera System S4, 24/7 Recording…" at bounding box center [921, 237] width 1292 height 916
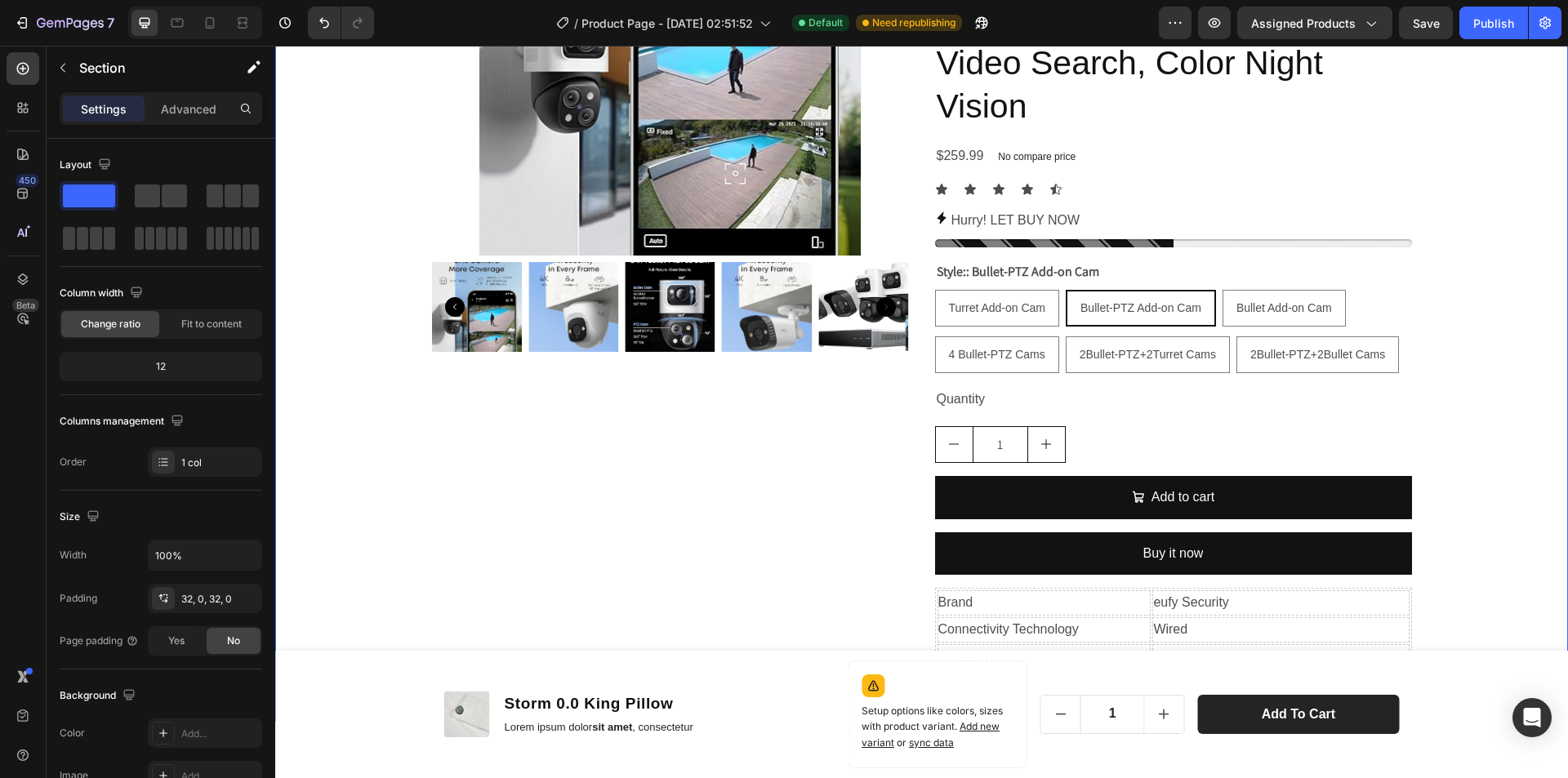
scroll to position [0, 0]
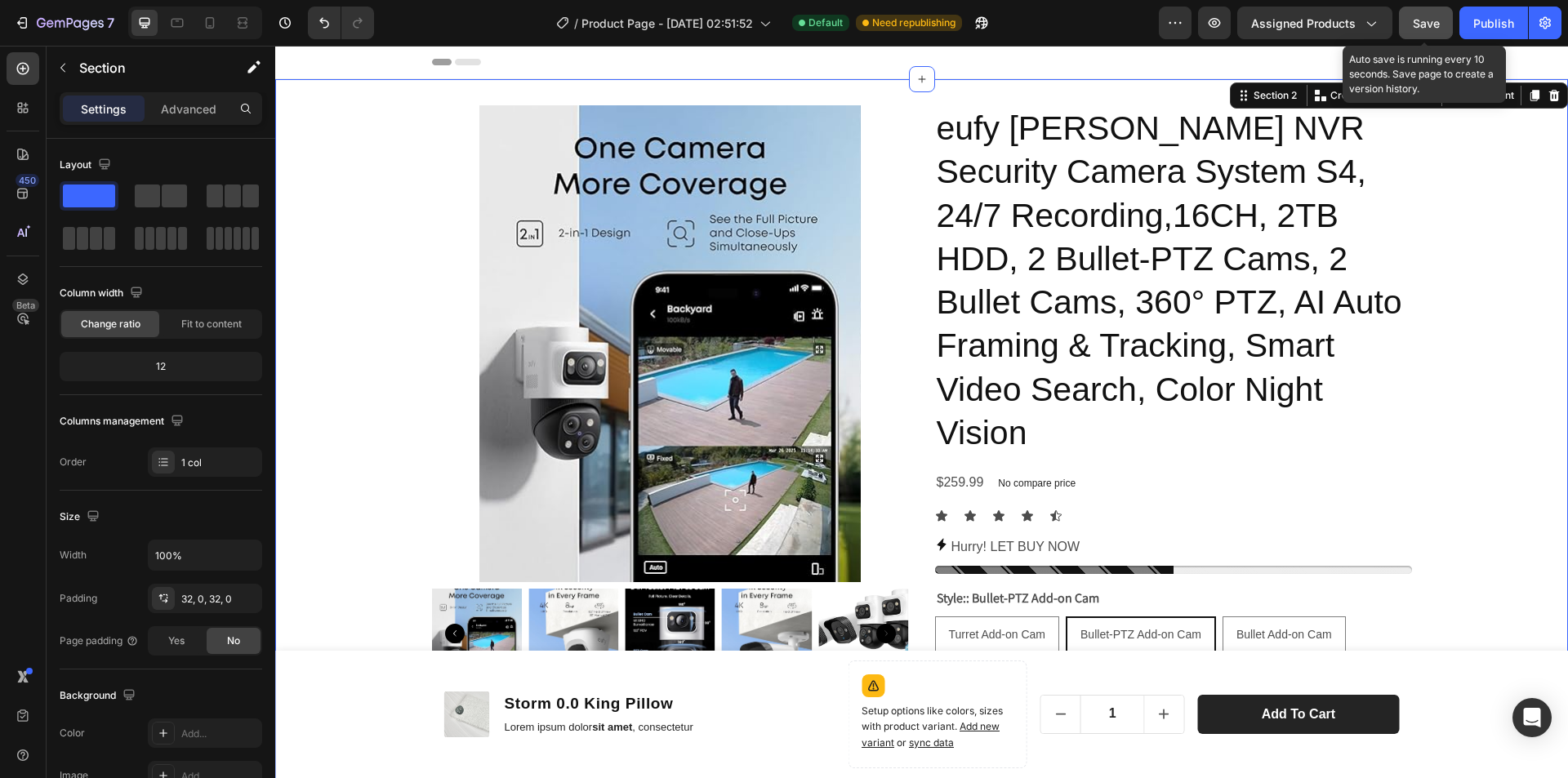
click at [1426, 24] on span "Save" at bounding box center [1426, 23] width 27 height 14
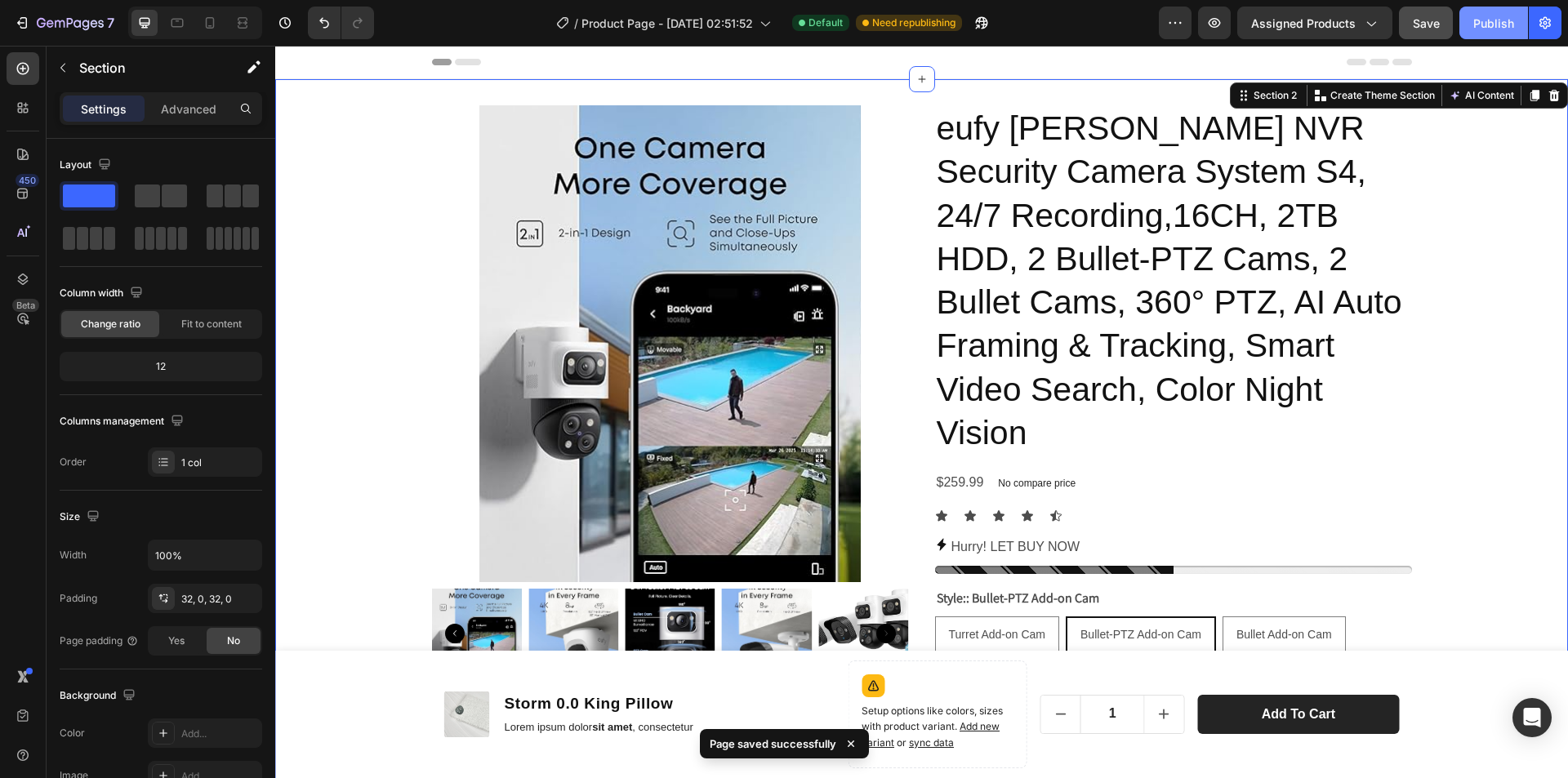
click at [1486, 22] on div "Publish" at bounding box center [1493, 24] width 41 height 17
